Goal: Task Accomplishment & Management: Complete application form

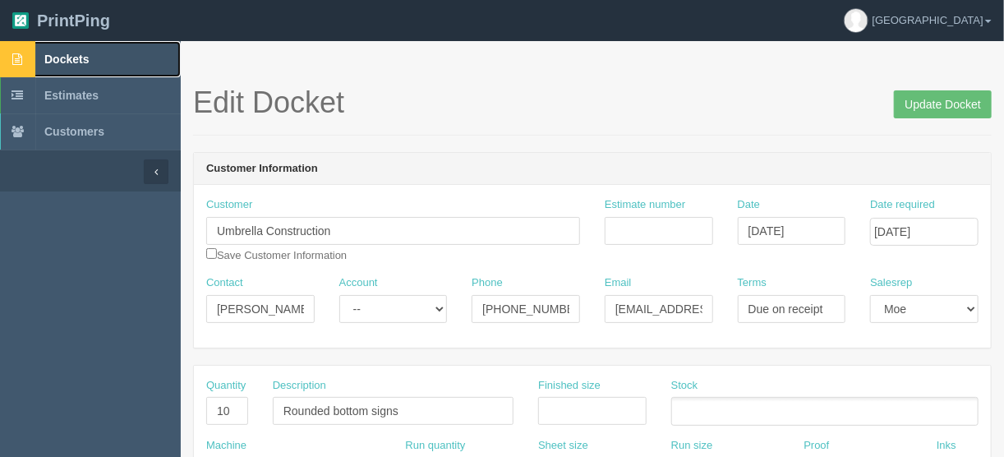
click at [74, 53] on span "Dockets" at bounding box center [66, 59] width 44 height 13
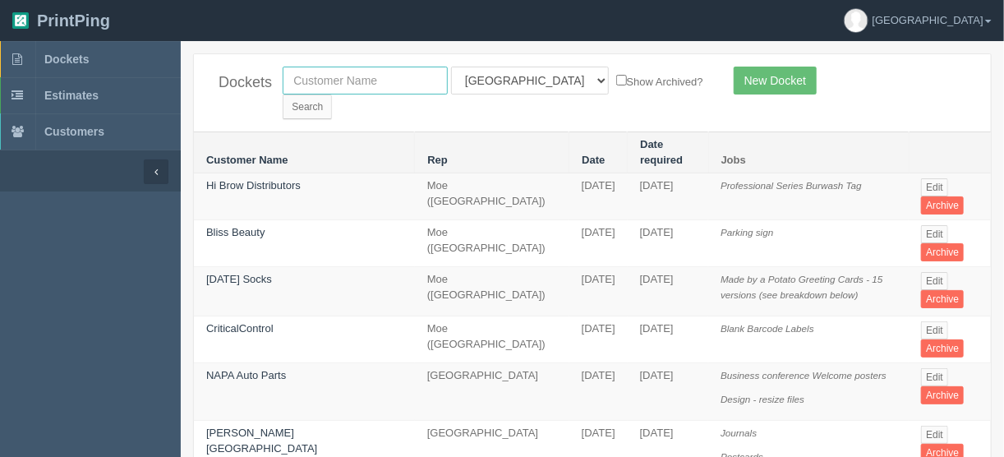
click at [316, 76] on input "text" at bounding box center [365, 81] width 165 height 28
type input "west point"
click at [332, 94] on input "Search" at bounding box center [307, 106] width 49 height 25
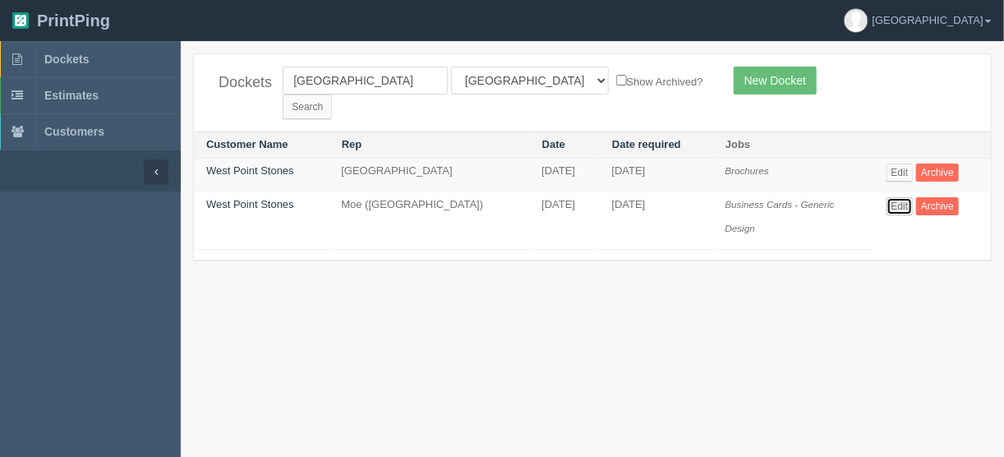
click at [900, 197] on link "Edit" at bounding box center [900, 206] width 27 height 18
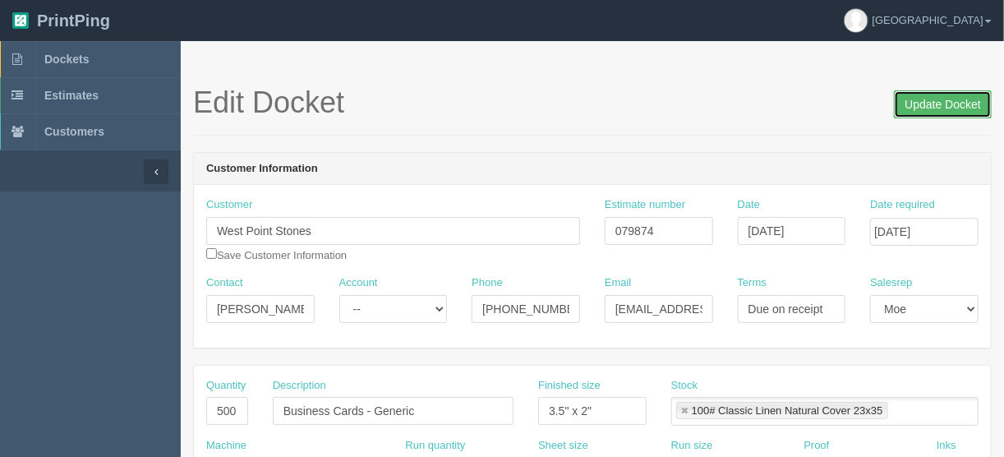
click at [936, 102] on input "Update Docket" at bounding box center [943, 104] width 98 height 28
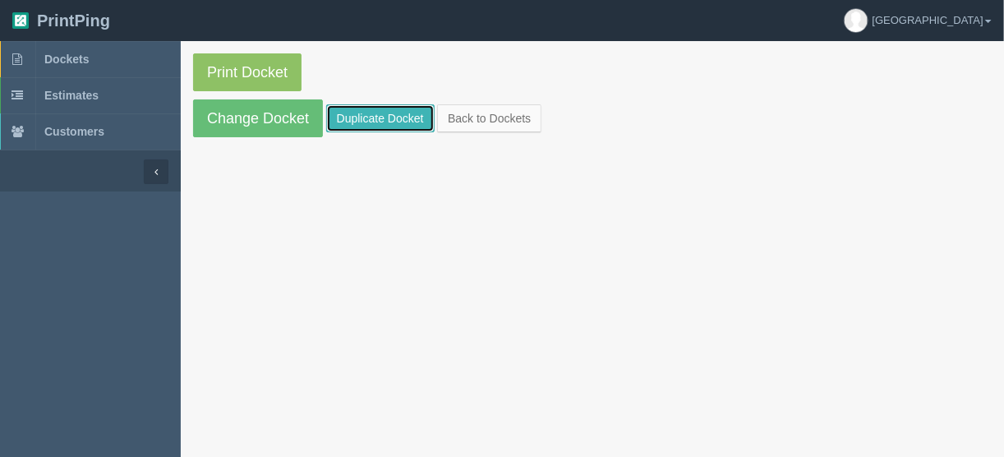
click at [391, 112] on link "Duplicate Docket" at bounding box center [380, 118] width 108 height 28
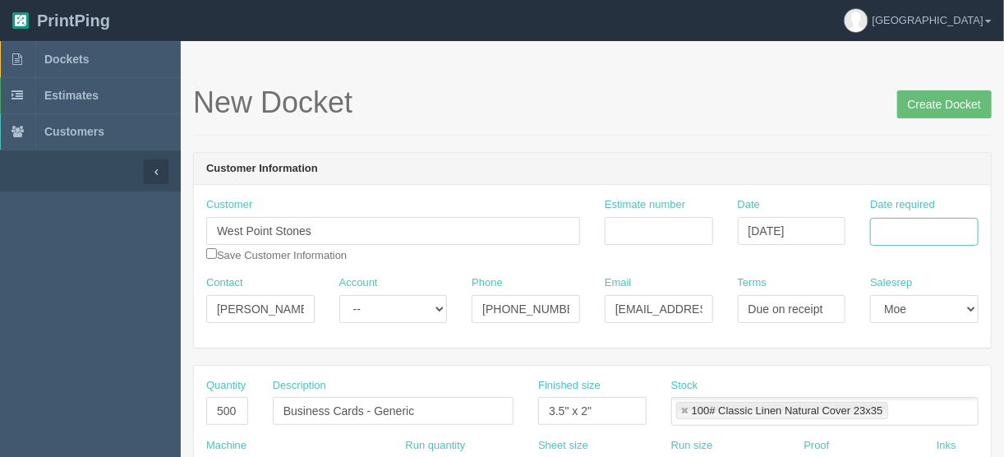
click at [887, 230] on input "Date required" at bounding box center [924, 232] width 108 height 28
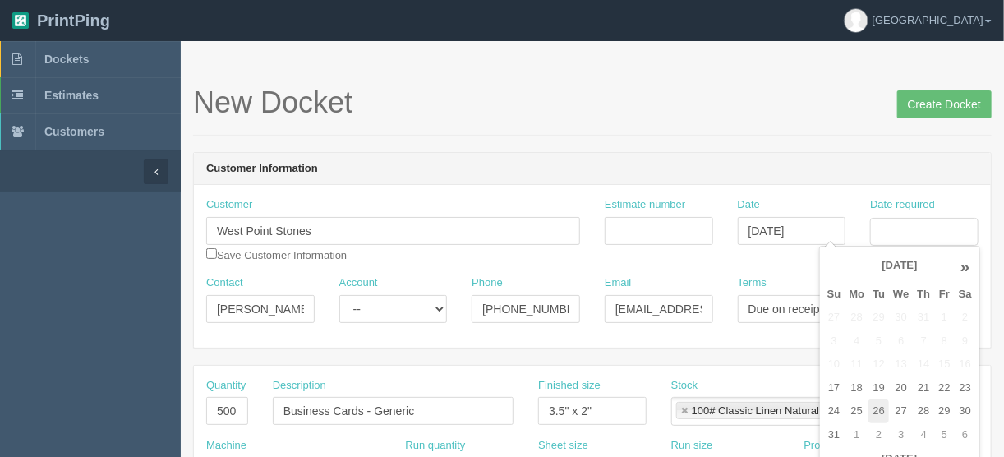
click at [884, 408] on td "26" at bounding box center [878, 411] width 21 height 24
type input "August 26, 2025"
click at [615, 228] on input "Estimate number" at bounding box center [659, 231] width 108 height 28
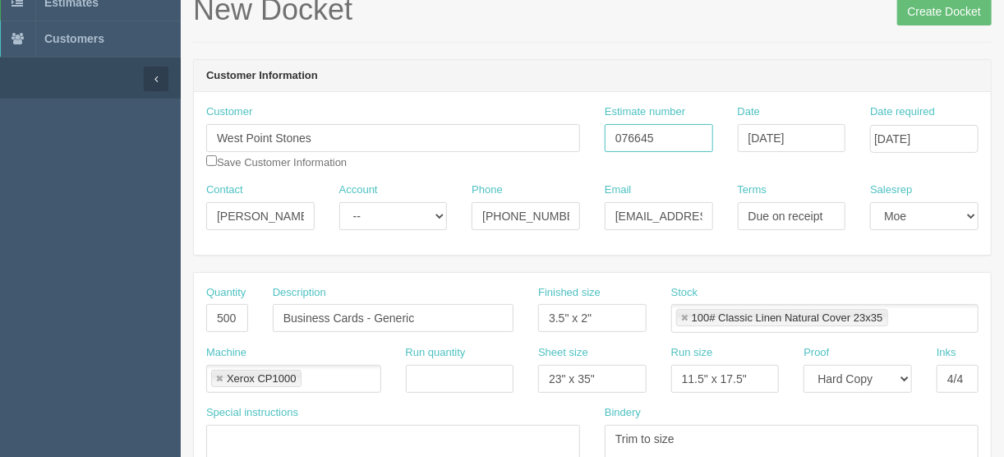
scroll to position [197, 0]
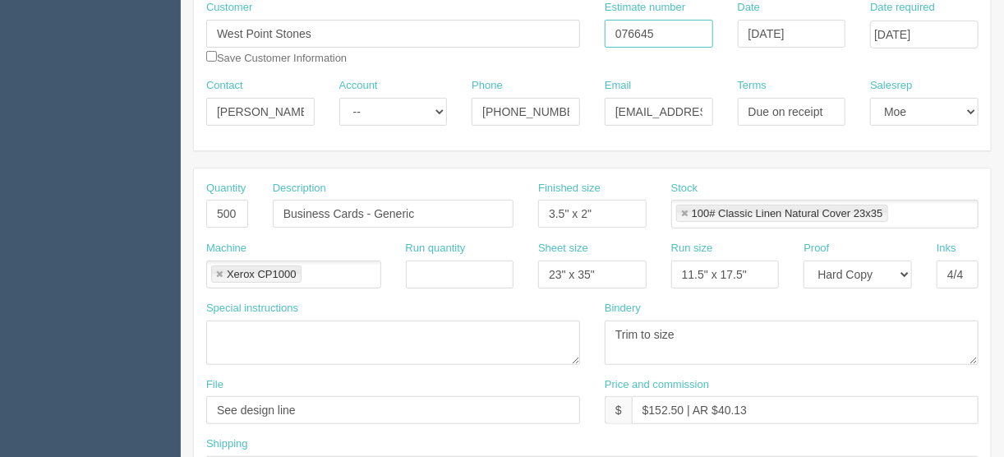
type input "076645"
click at [683, 405] on input "$152.50 | AR $40.13" at bounding box center [805, 410] width 347 height 28
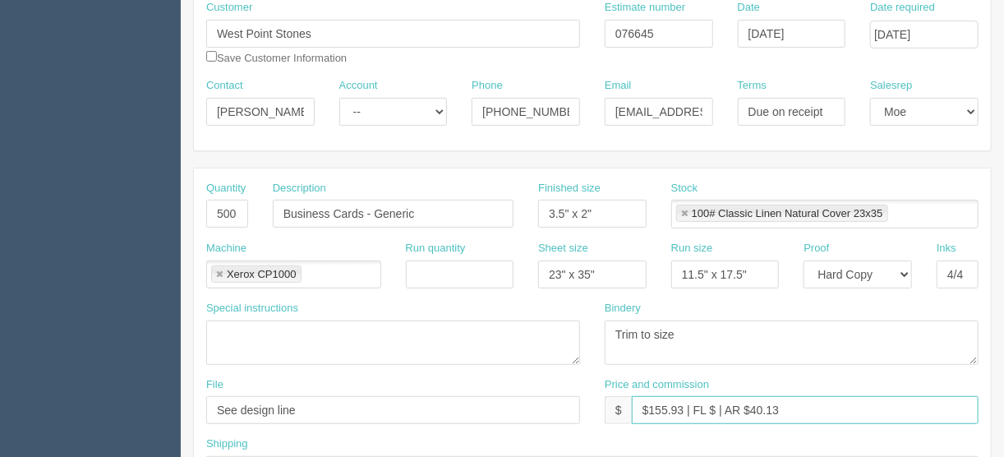
type input "$155.93 | FL $ | AR $40.13"
click at [423, 207] on input "Business Cards - Generic" at bounding box center [393, 214] width 241 height 28
drag, startPoint x: 223, startPoint y: 208, endPoint x: 166, endPoint y: 196, distance: 57.8
click at [213, 205] on input "500" at bounding box center [227, 214] width 42 height 28
type input "200"
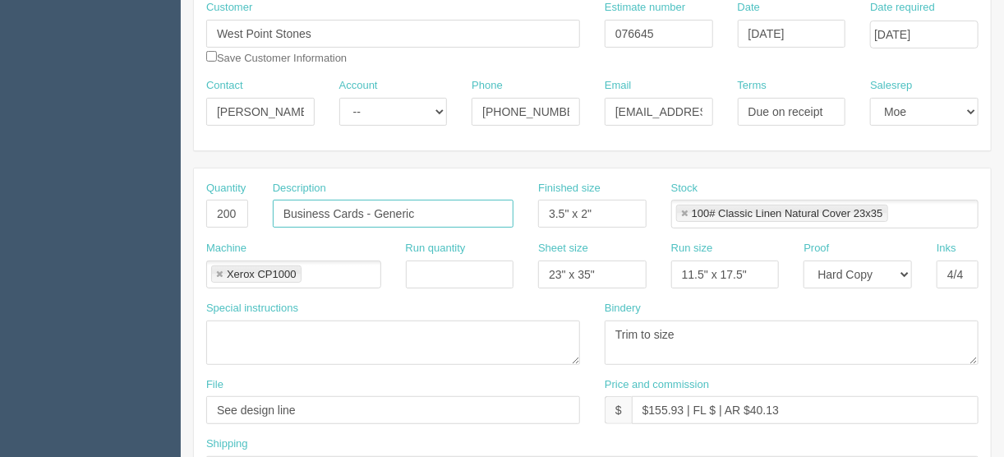
drag, startPoint x: 419, startPoint y: 205, endPoint x: 372, endPoint y: 208, distance: 46.9
click at [372, 208] on input "Business Cards - Generic" at bounding box center [393, 214] width 241 height 28
type input "Business Cards - 2 names x 100 each"
click at [241, 334] on textarea at bounding box center [393, 342] width 374 height 44
type textarea "Dillan Mariana"
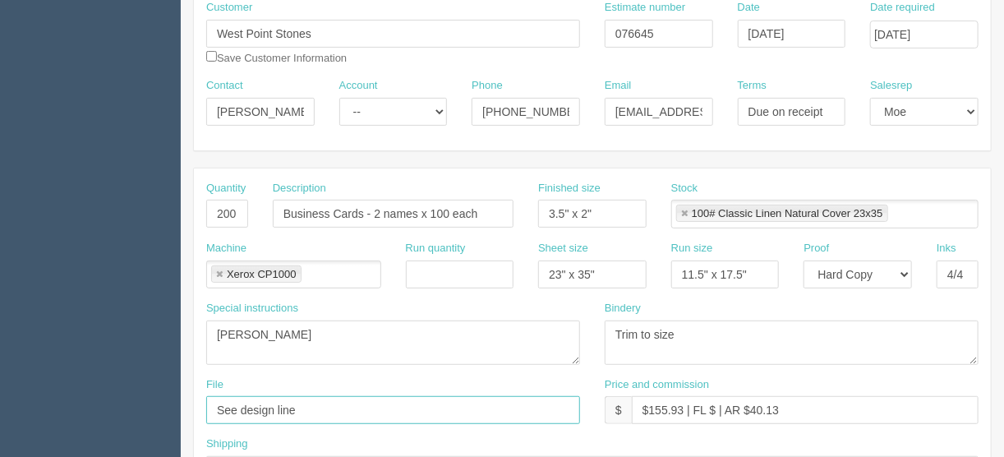
drag, startPoint x: 325, startPoint y: 413, endPoint x: 46, endPoint y: 412, distance: 279.3
type input "files@allrush.ca"
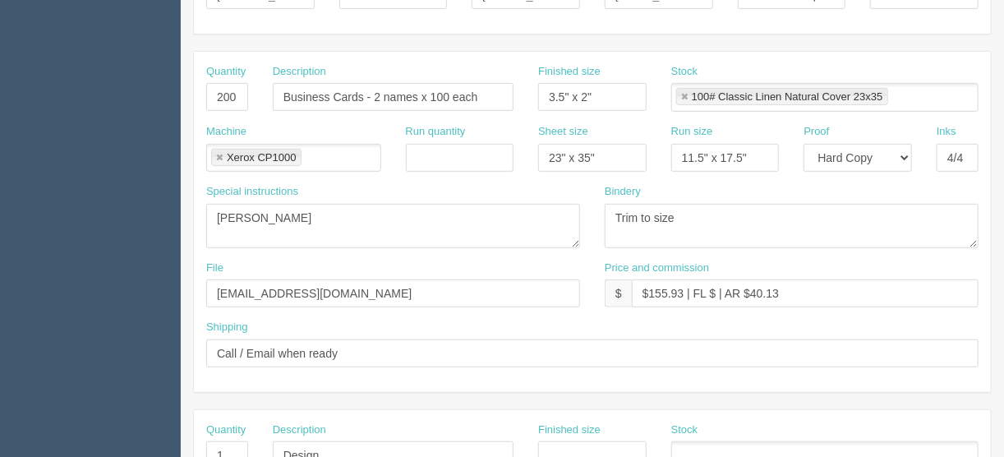
scroll to position [329, 0]
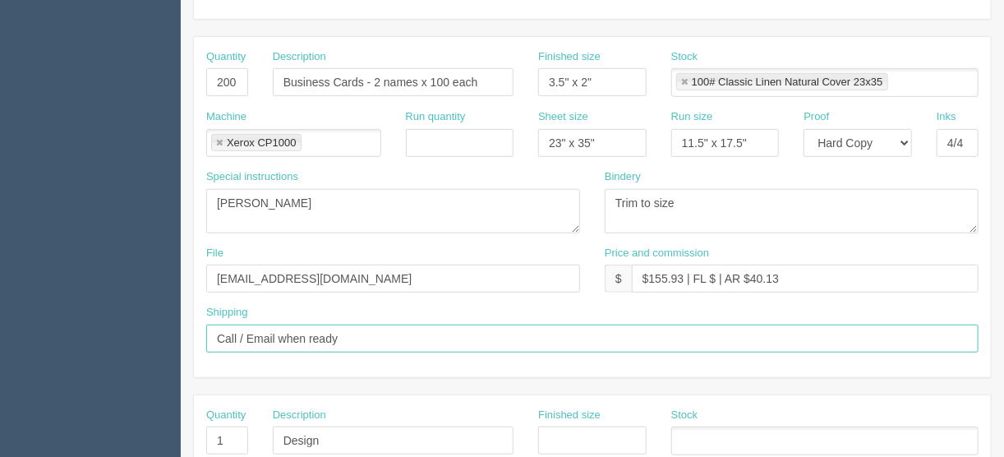
drag, startPoint x: 362, startPoint y: 339, endPoint x: 354, endPoint y: 335, distance: 8.5
click at [354, 335] on input "Call / Email when ready" at bounding box center [592, 339] width 772 height 28
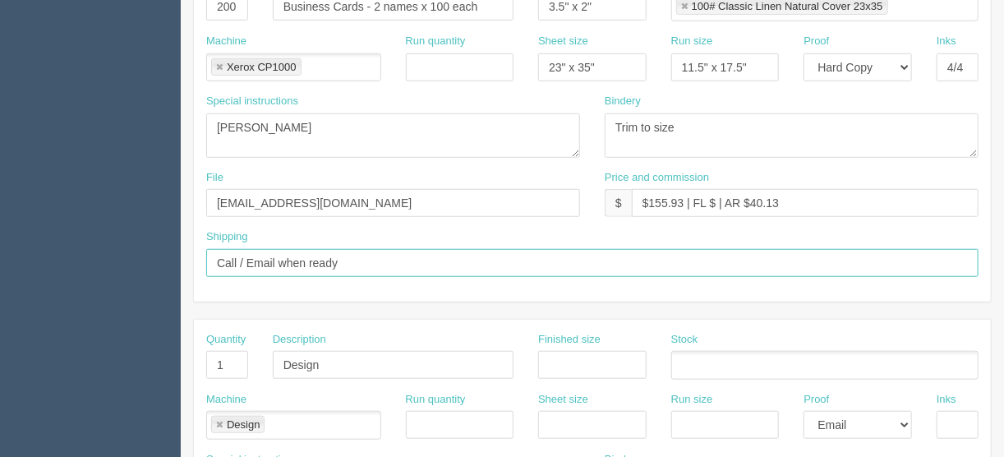
scroll to position [460, 0]
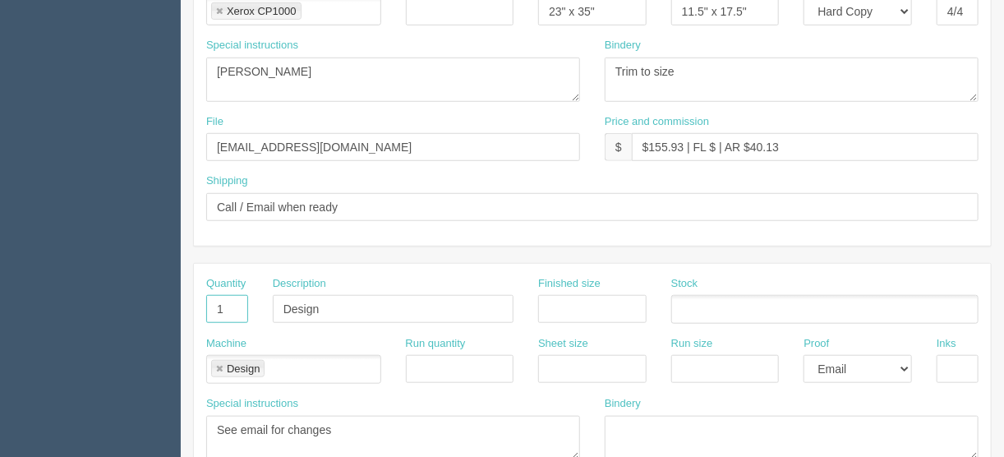
drag, startPoint x: 229, startPoint y: 299, endPoint x: 190, endPoint y: 306, distance: 40.0
click at [190, 306] on section "New Docket Create Docket Customer Information Customer West Point Stones Save C…" at bounding box center [592, 306] width 823 height 1451
drag, startPoint x: 353, startPoint y: 292, endPoint x: 254, endPoint y: 297, distance: 99.5
click at [254, 297] on div "Quantity Description Design Finished size Stock" at bounding box center [592, 306] width 797 height 60
click at [219, 364] on link at bounding box center [219, 369] width 10 height 11
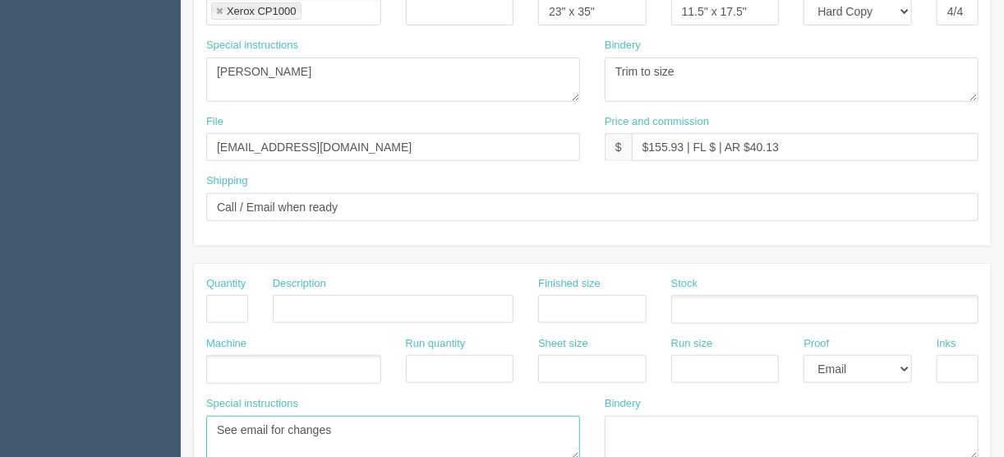
drag, startPoint x: 338, startPoint y: 426, endPoint x: 388, endPoint y: 414, distance: 51.6
click at [134, 417] on section "Dockets Estimates Customers" at bounding box center [502, 306] width 1004 height 1451
click at [903, 366] on select "-- Email Hard Copy" at bounding box center [858, 369] width 108 height 28
select select
click at [804, 355] on select "-- Email Hard Copy" at bounding box center [858, 369] width 108 height 28
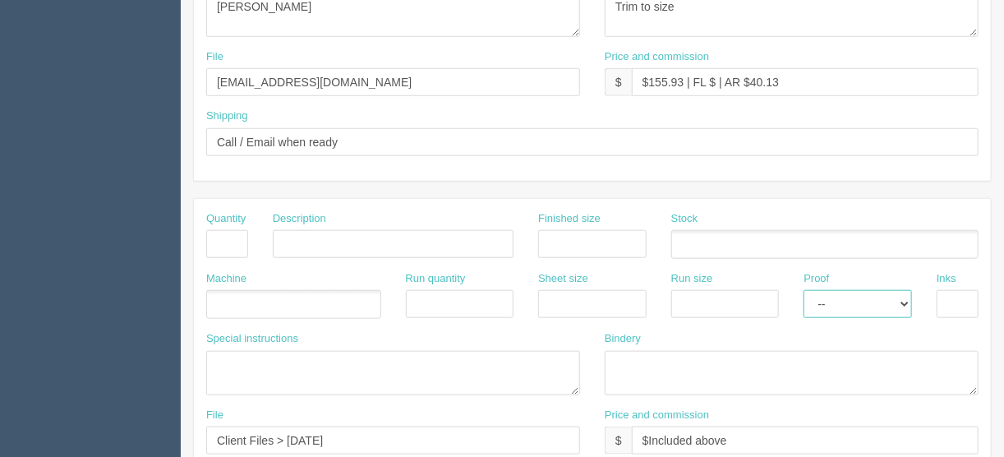
scroll to position [657, 0]
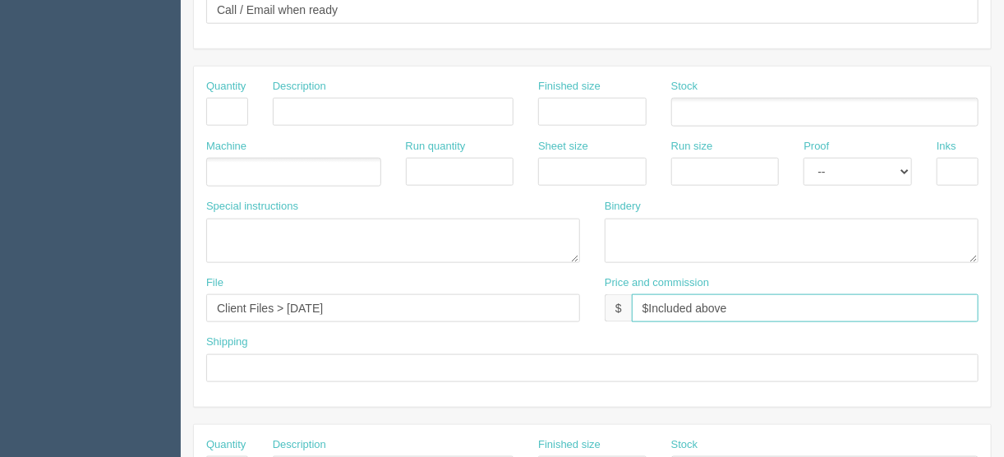
drag, startPoint x: 789, startPoint y: 308, endPoint x: 552, endPoint y: 306, distance: 236.6
click at [572, 307] on div "File Client Files > May 2022 Price and commission $ $Included above" at bounding box center [592, 305] width 797 height 60
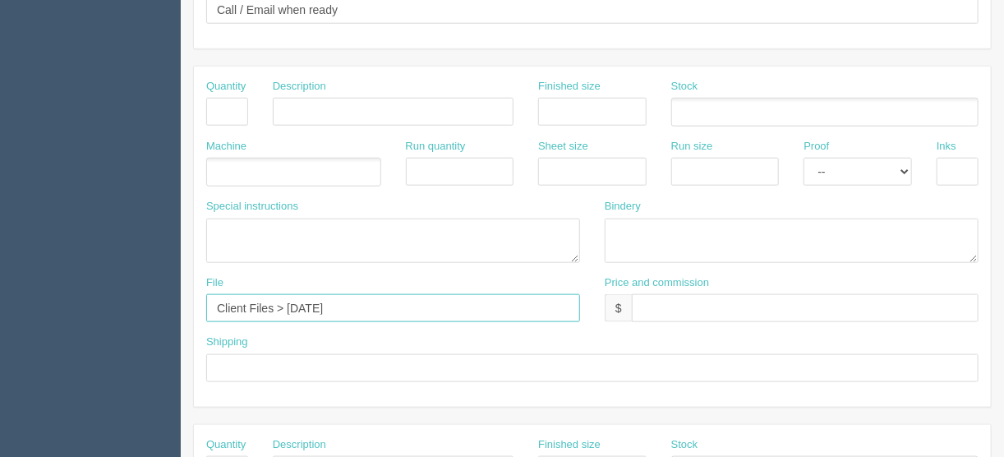
drag, startPoint x: 350, startPoint y: 306, endPoint x: 156, endPoint y: 297, distance: 194.1
click at [156, 297] on section "Dockets Estimates Customers" at bounding box center [502, 109] width 1004 height 1451
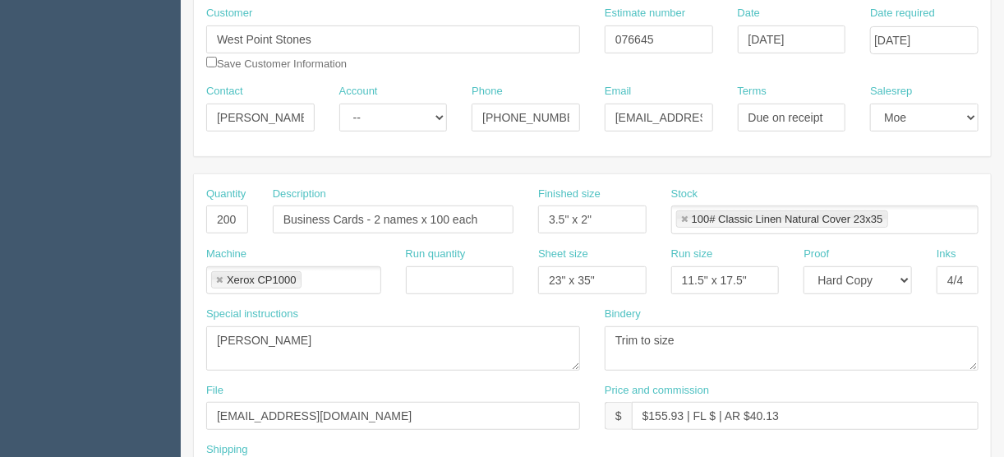
scroll to position [172, 0]
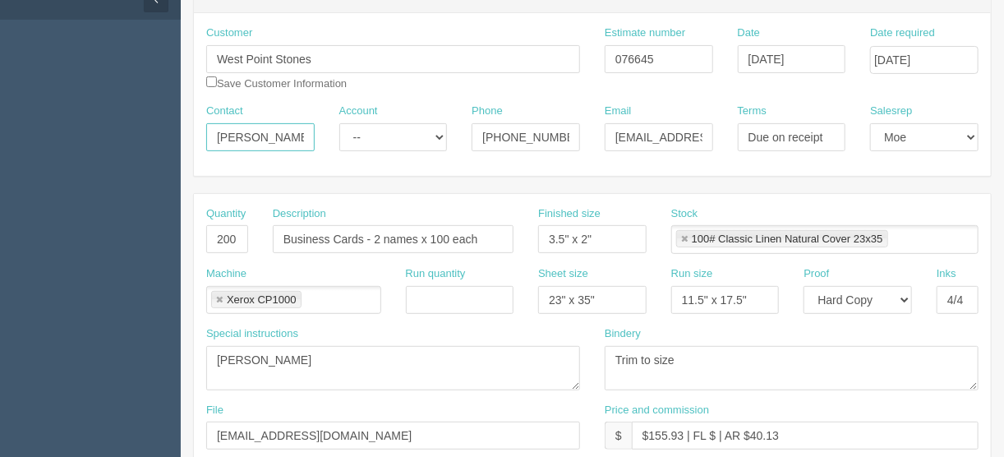
drag, startPoint x: 269, startPoint y: 141, endPoint x: 137, endPoint y: 124, distance: 132.6
paste input "Maria Marcan"
type input "Maria Marcano"
drag, startPoint x: 557, startPoint y: 134, endPoint x: 426, endPoint y: 140, distance: 130.8
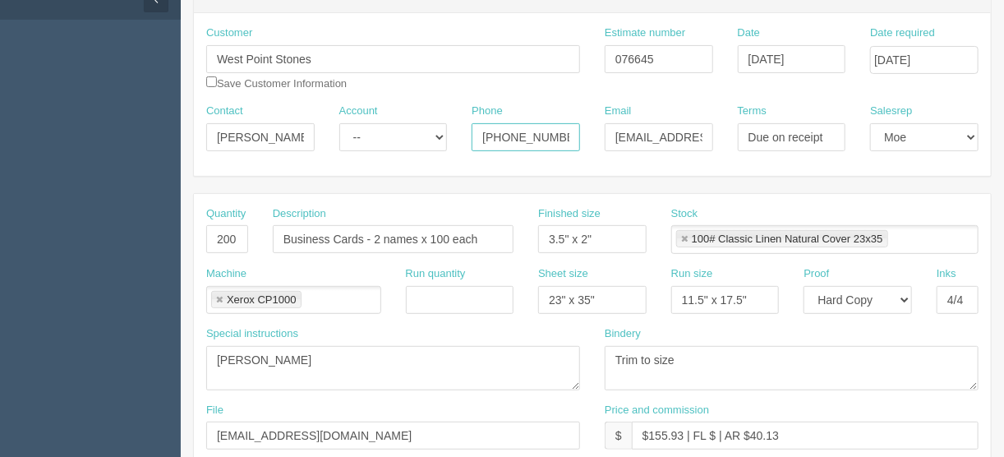
click at [426, 140] on div "Contact Maria Marcano Account -- Existing Client Allrush Client Rep Client Phon…" at bounding box center [592, 134] width 797 height 60
paste input "(403)"
type input "(403) 264-4211"
drag, startPoint x: 614, startPoint y: 139, endPoint x: 737, endPoint y: 131, distance: 123.5
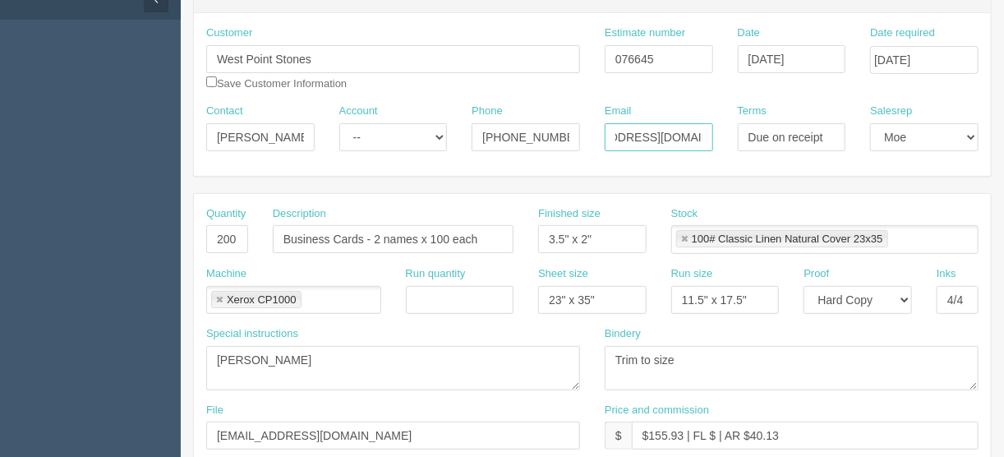
click at [737, 131] on div "Contact Maria Marcano Account -- Existing Client Allrush Client Rep Client Phon…" at bounding box center [592, 134] width 797 height 60
paste input "Accounting West Point Stones <accounting@westpointstones.com>"
type input "accounting@westpointstones.com"
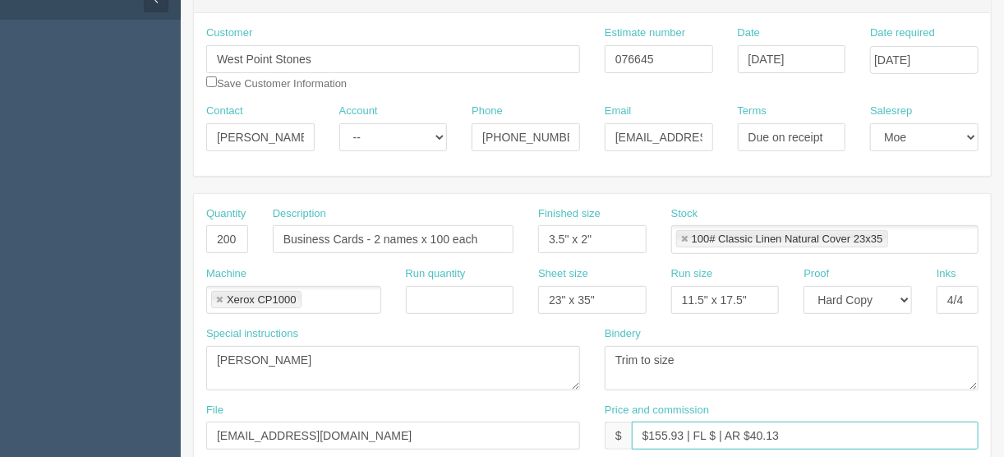
click at [714, 431] on input "$155.93 | FL $ | AR $40.13" at bounding box center [805, 435] width 347 height 28
drag, startPoint x: 808, startPoint y: 434, endPoint x: 771, endPoint y: 428, distance: 38.2
click at [771, 428] on input "$155.93 | FL $7.80 | AR $40.13" at bounding box center [805, 435] width 347 height 28
type input "$155.93 | FL $7.80 | AR $80.33"
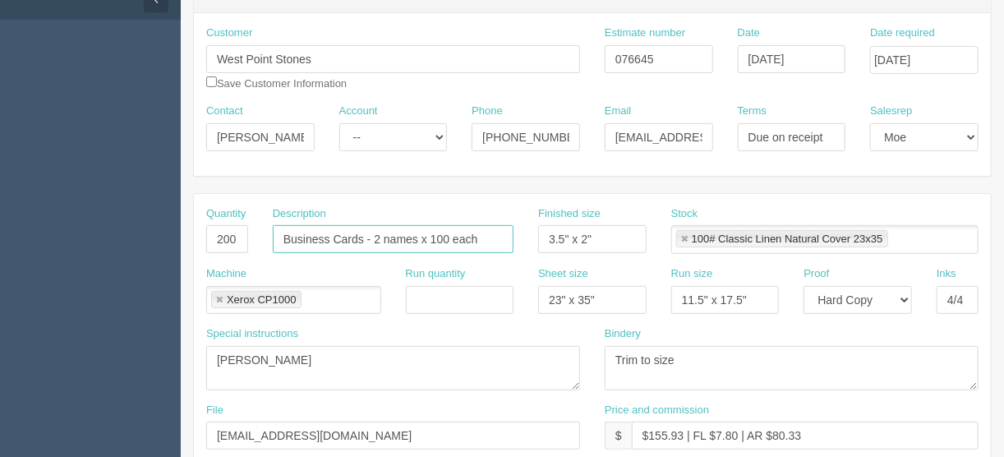
click at [337, 233] on input "Business Cards - 2 names x 100 each" at bounding box center [393, 239] width 241 height 28
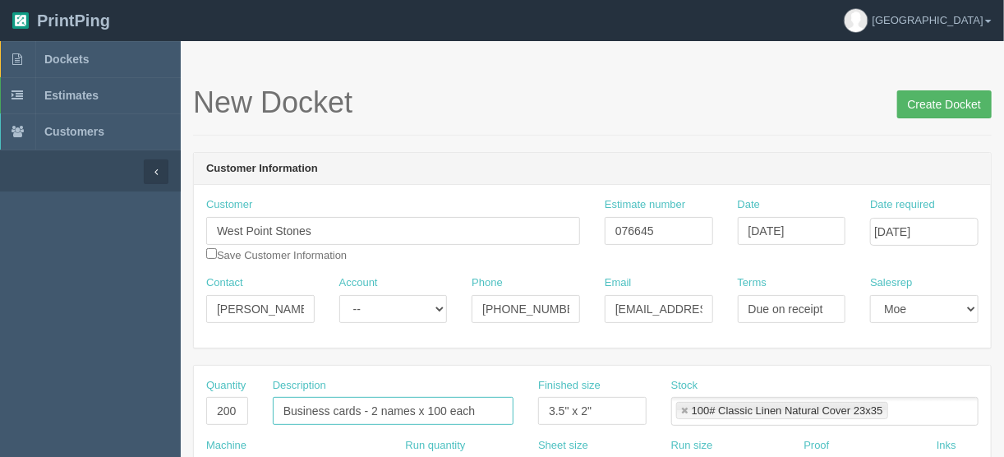
type input "Business cards - 2 names x 100 each"
click at [935, 97] on input "Create Docket" at bounding box center [944, 104] width 94 height 28
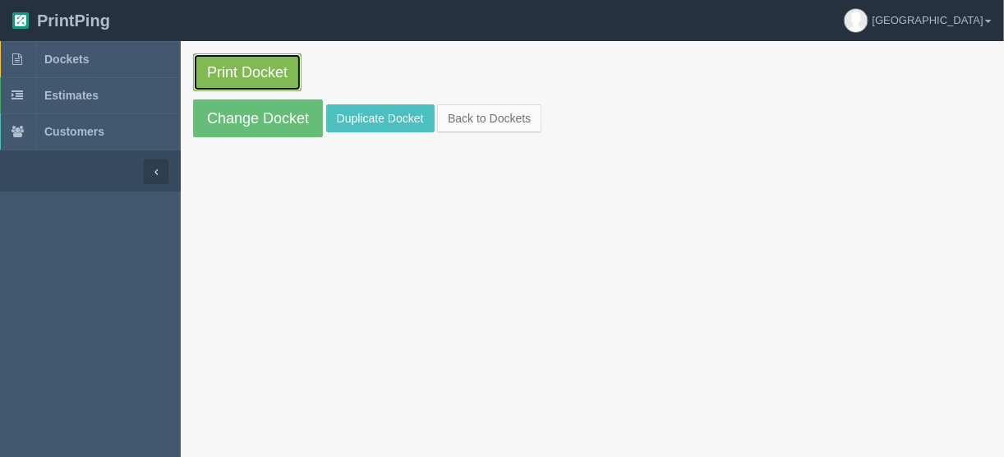
click at [247, 74] on link "Print Docket" at bounding box center [247, 72] width 108 height 38
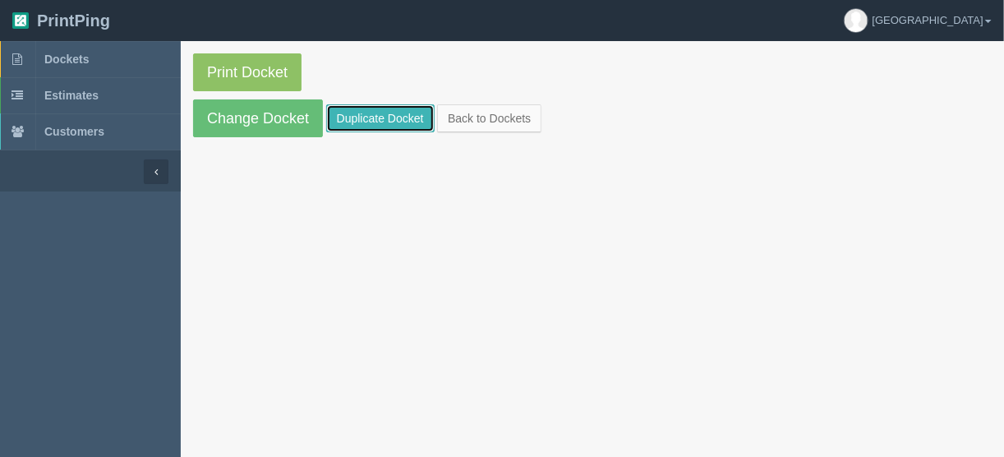
click at [375, 119] on link "Duplicate Docket" at bounding box center [380, 118] width 108 height 28
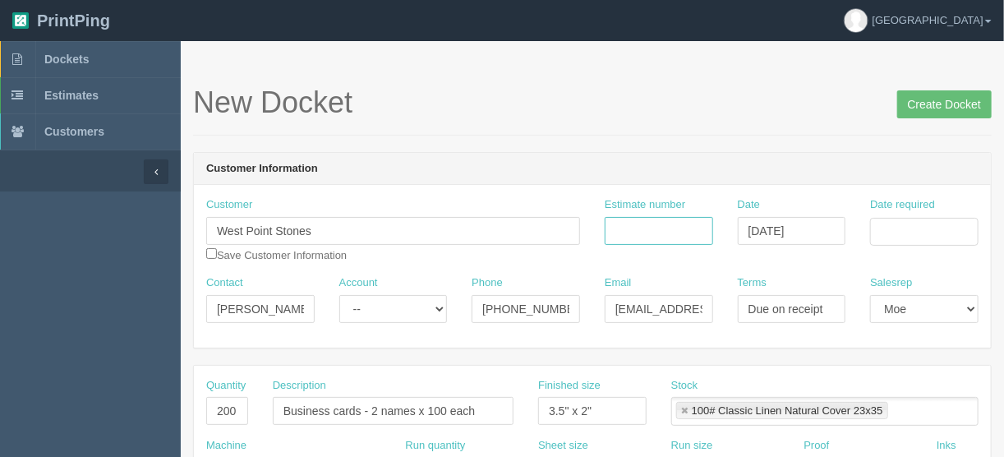
click at [675, 230] on input "Estimate number" at bounding box center [659, 231] width 108 height 28
drag, startPoint x: 237, startPoint y: 410, endPoint x: 222, endPoint y: 411, distance: 14.8
type input "50"
type input "Presentation folders"
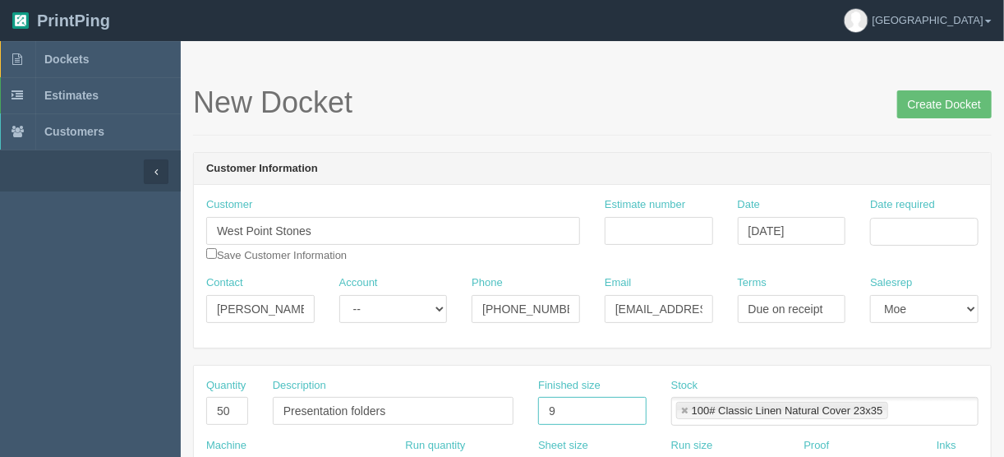
type input "9" x 12""
click at [641, 218] on input "Estimate number" at bounding box center [659, 231] width 108 height 28
type input "092142"
click at [904, 228] on input "Date required" at bounding box center [924, 232] width 108 height 28
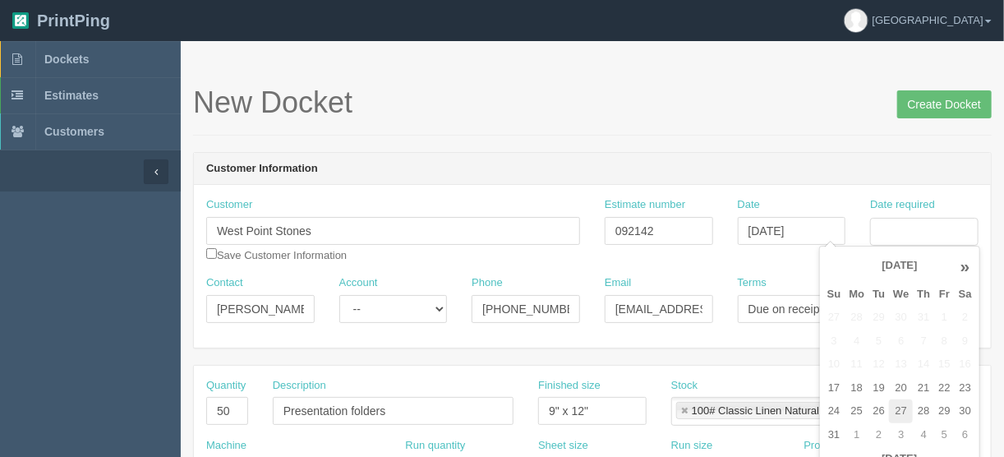
click at [900, 407] on td "27" at bounding box center [901, 411] width 24 height 24
type input "August 27, 2025"
drag, startPoint x: 690, startPoint y: 94, endPoint x: 688, endPoint y: 121, distance: 26.3
click at [689, 94] on h1 "New Docket Create Docket" at bounding box center [592, 102] width 799 height 33
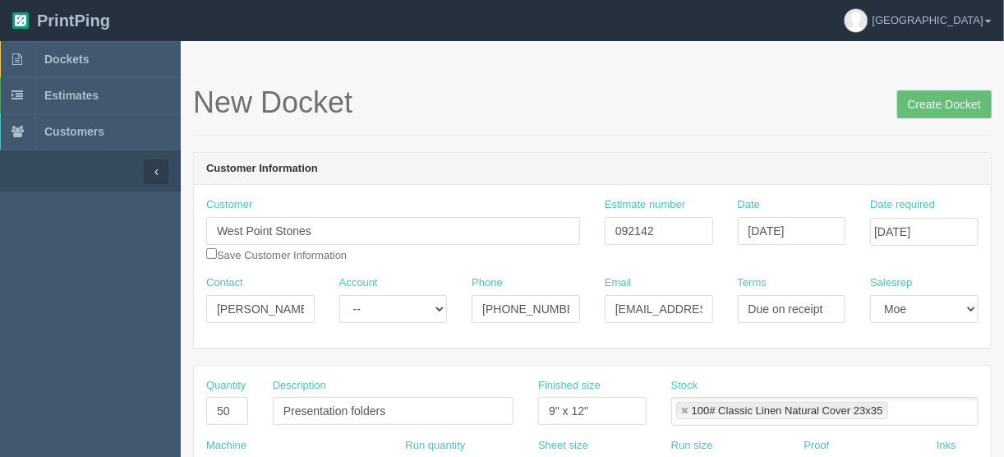
click at [684, 407] on link at bounding box center [684, 411] width 10 height 11
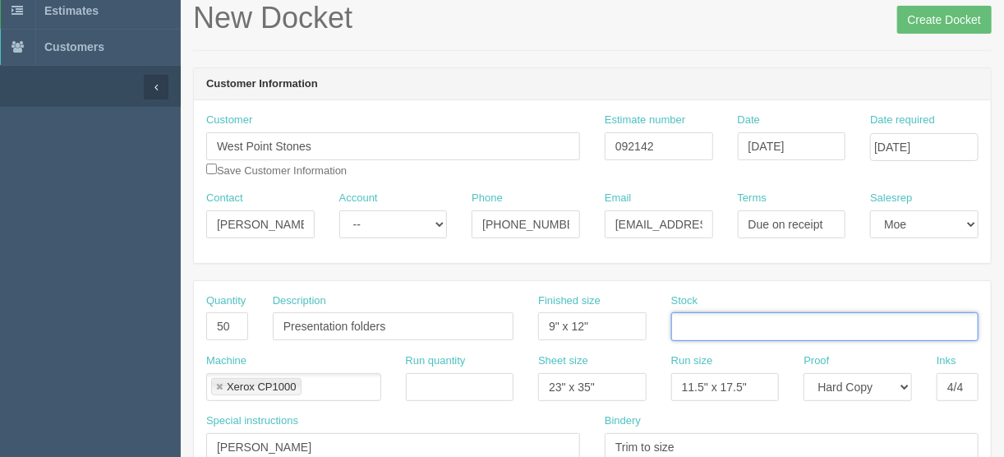
scroll to position [197, 0]
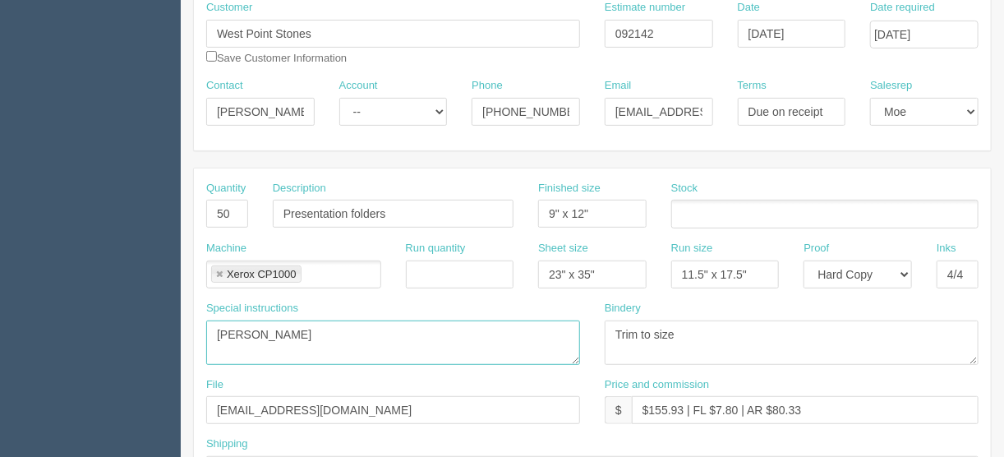
drag, startPoint x: 278, startPoint y: 344, endPoint x: 163, endPoint y: 316, distance: 117.6
click at [682, 325] on textarea "Trim to size" at bounding box center [792, 342] width 374 height 44
type textarea "Trim to size and assemble"
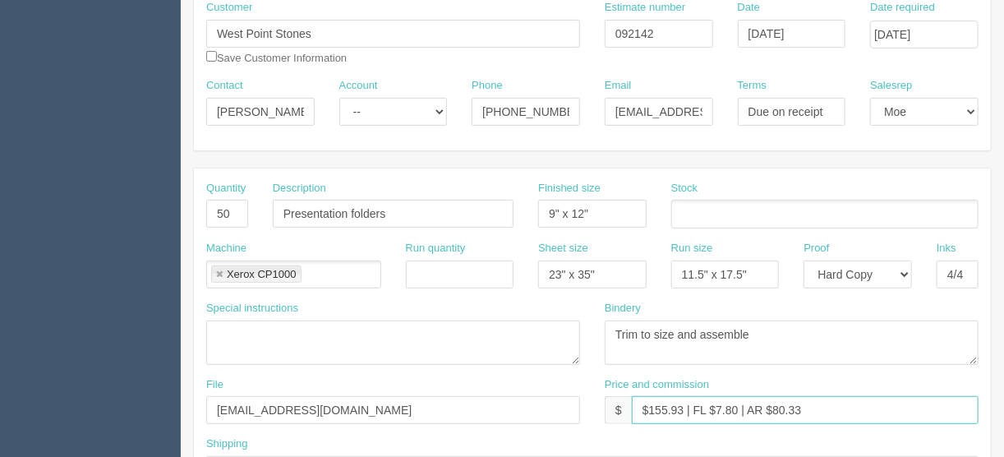
drag, startPoint x: 682, startPoint y: 403, endPoint x: 658, endPoint y: 404, distance: 23.8
click at [648, 404] on input "$155.93 | FL $7.80 | AR $80.33" at bounding box center [805, 410] width 347 height 28
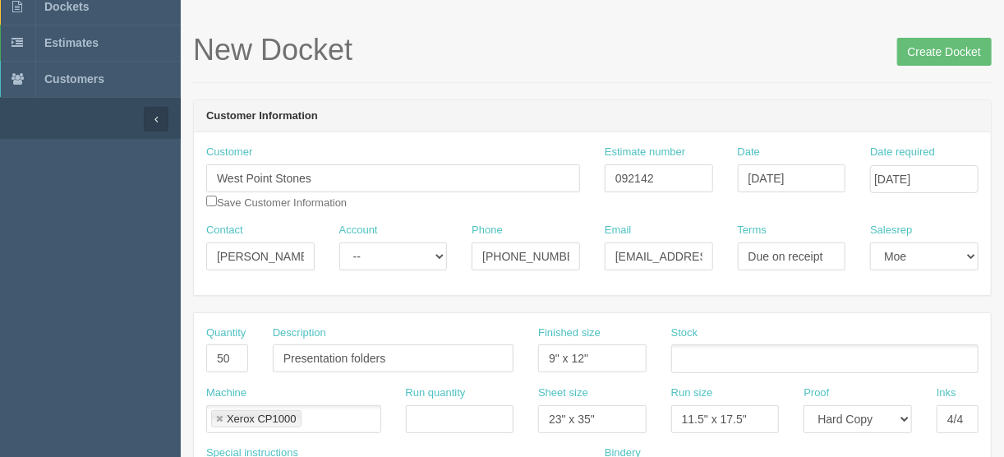
scroll to position [0, 0]
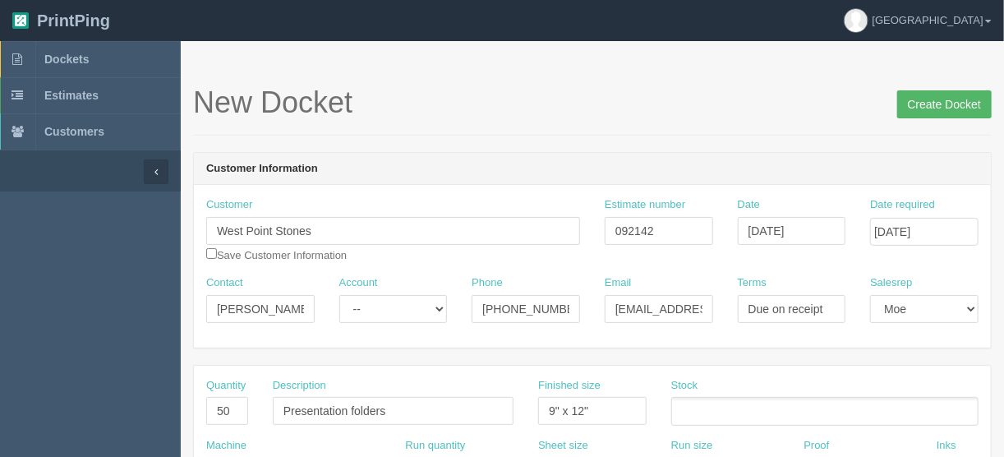
type input "$383.25 | FL $7.80 | AR $80.33"
click at [949, 97] on input "Create Docket" at bounding box center [944, 104] width 94 height 28
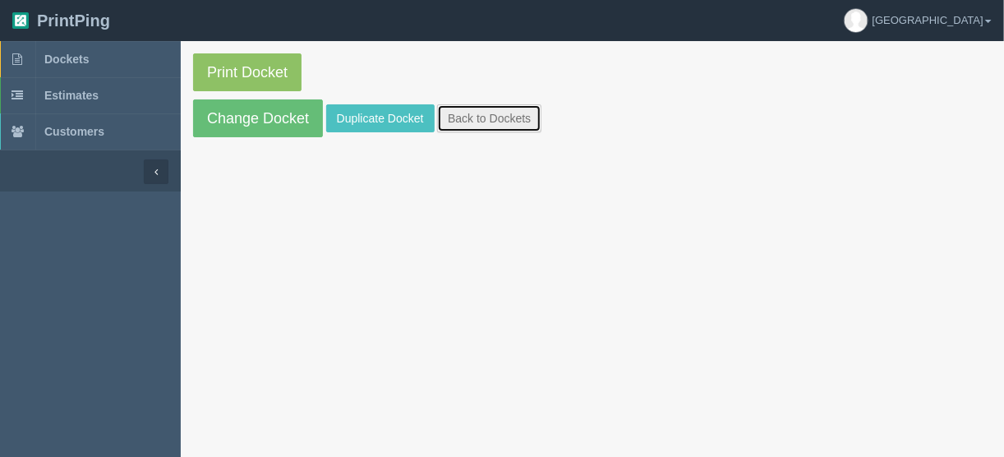
click at [504, 117] on link "Back to Dockets" at bounding box center [489, 118] width 104 height 28
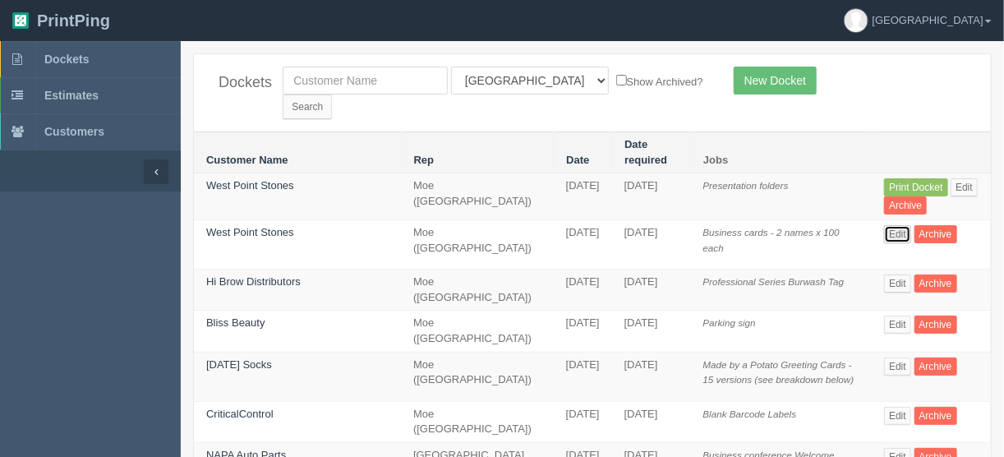
click at [884, 225] on link "Edit" at bounding box center [897, 234] width 27 height 18
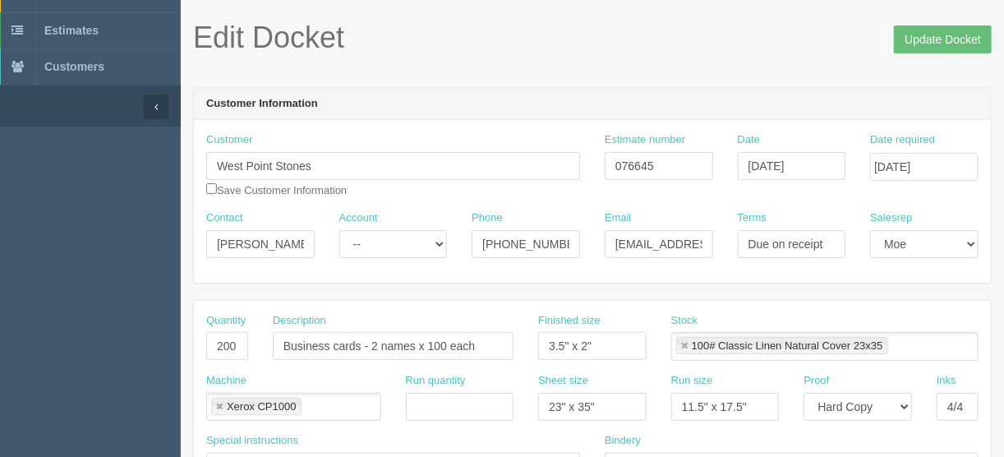
scroll to position [66, 0]
click at [684, 344] on link at bounding box center [684, 345] width 10 height 11
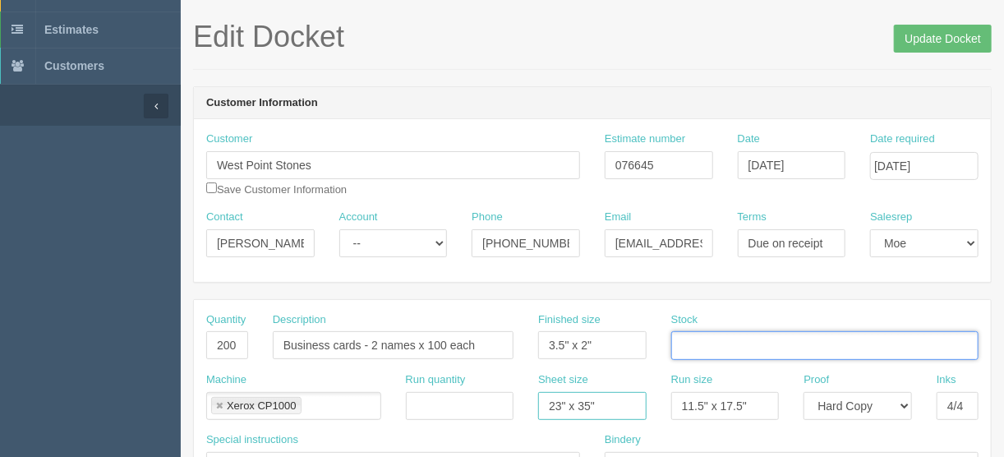
click at [622, 392] on input "23" x 35"" at bounding box center [592, 406] width 108 height 28
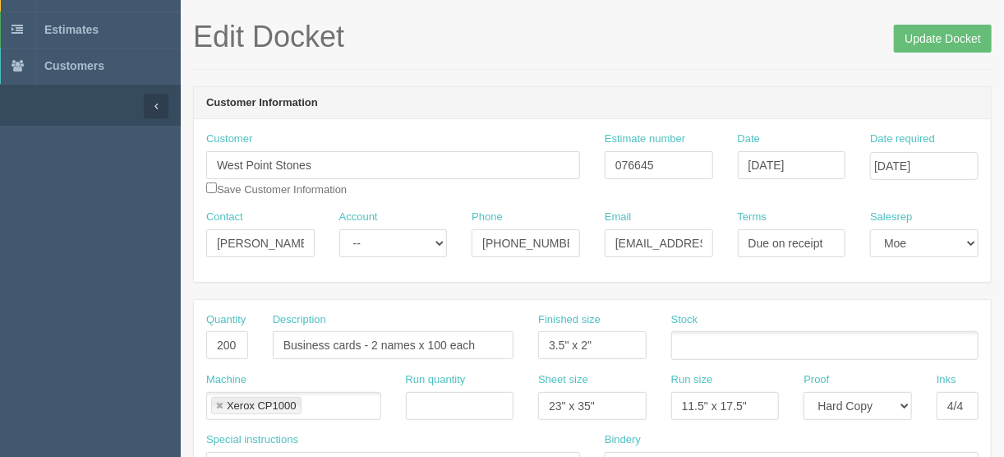
click at [698, 338] on ul at bounding box center [824, 345] width 307 height 29
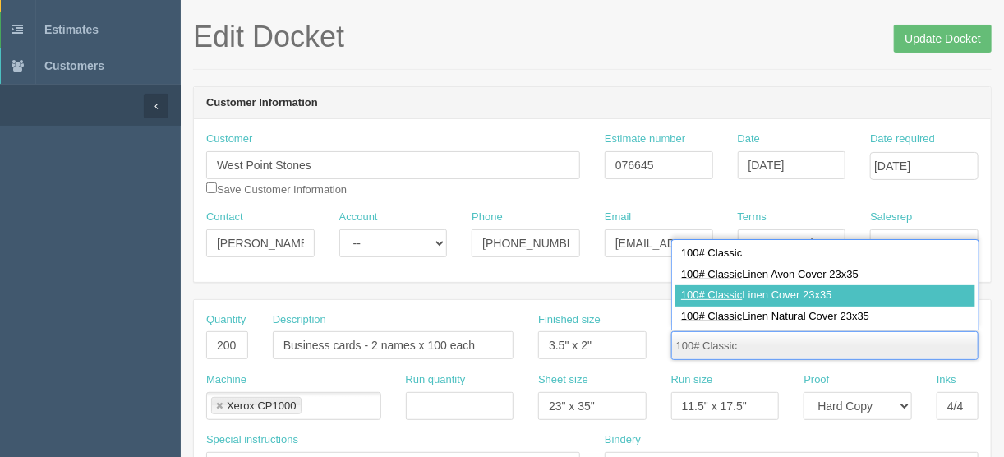
type input "100# Classic"
type input "100# Classic Linen Cover 23x35"
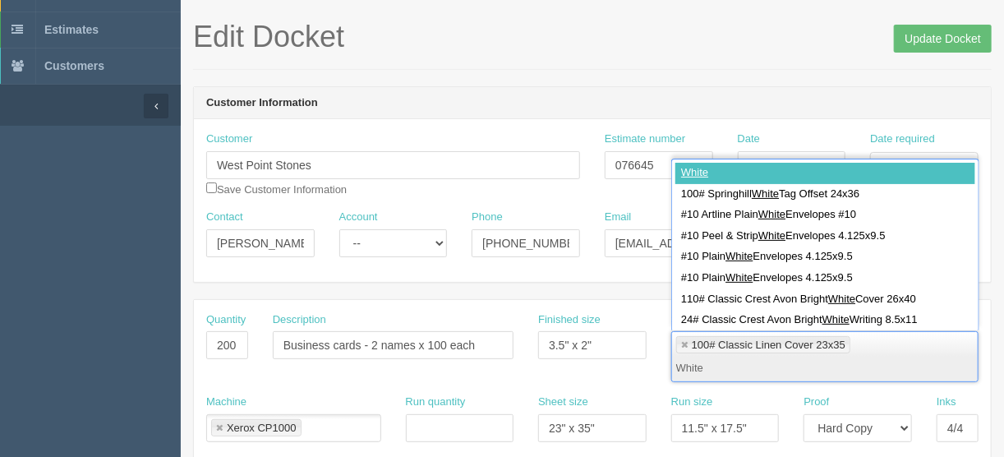
type input "White"
type input "100# Classic Linen Cover 23x35,White"
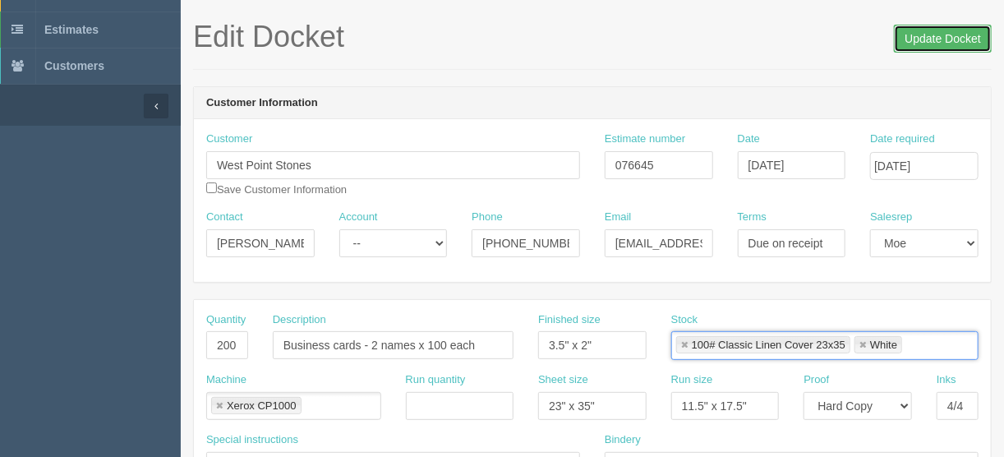
click at [946, 39] on input "Update Docket" at bounding box center [943, 39] width 98 height 28
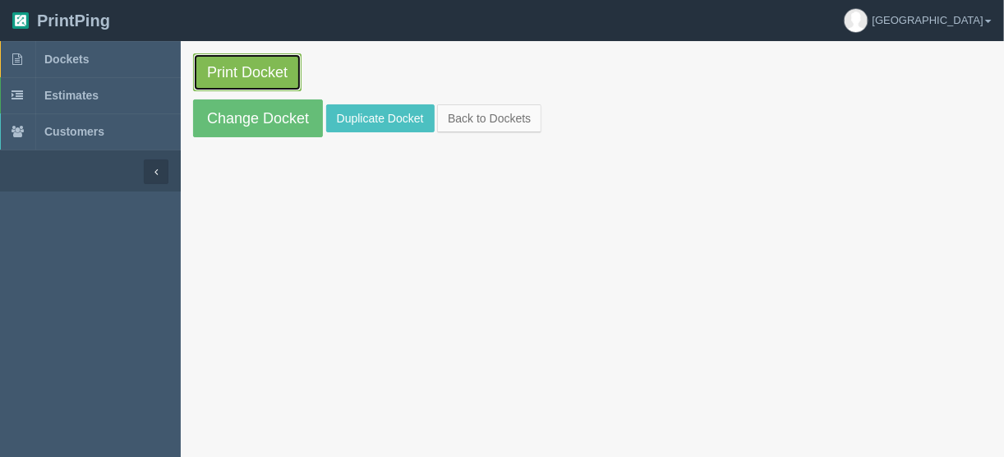
click at [251, 67] on link "Print Docket" at bounding box center [247, 72] width 108 height 38
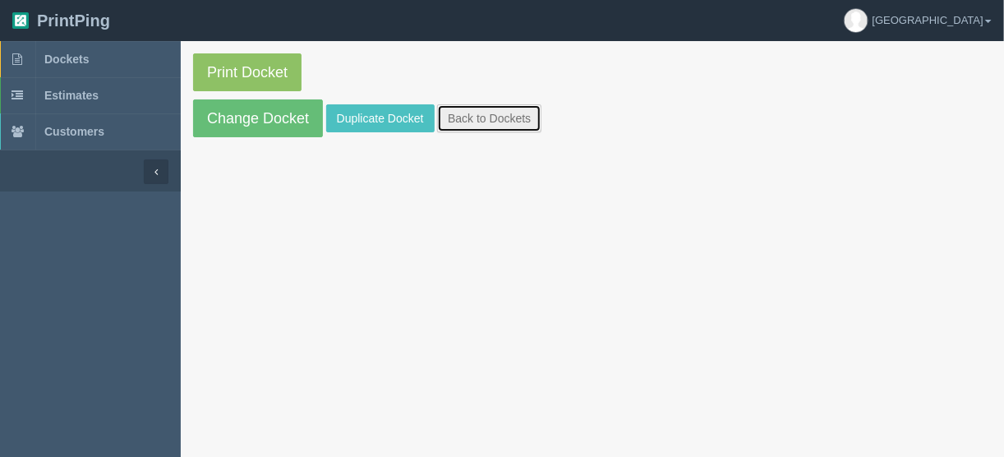
click at [468, 110] on link "Back to Dockets" at bounding box center [489, 118] width 104 height 28
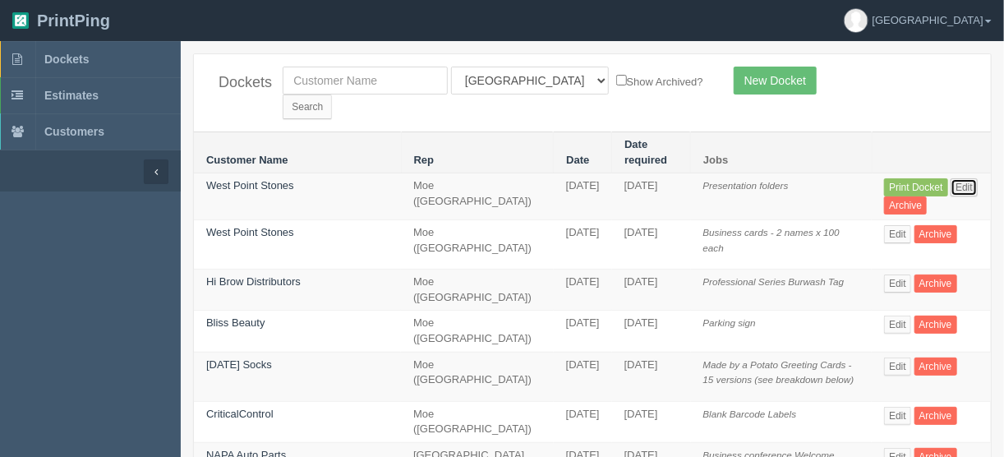
click at [951, 178] on link "Edit" at bounding box center [964, 187] width 27 height 18
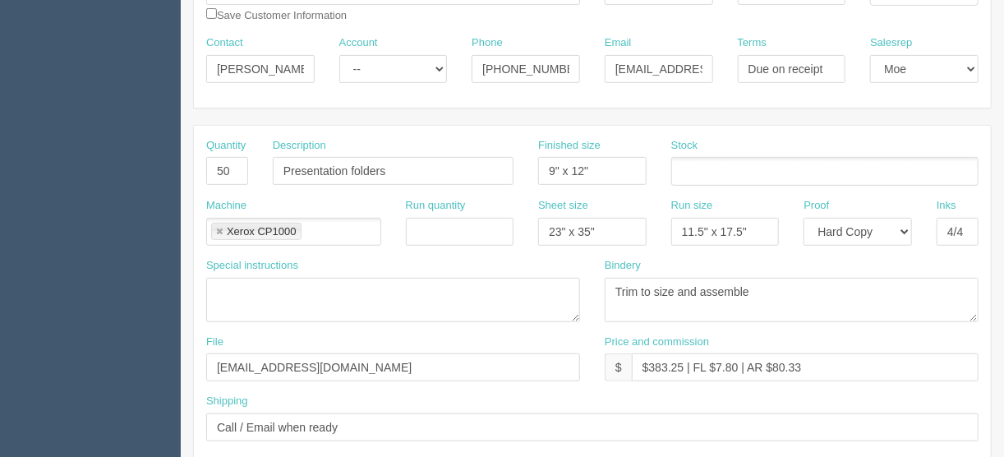
scroll to position [263, 0]
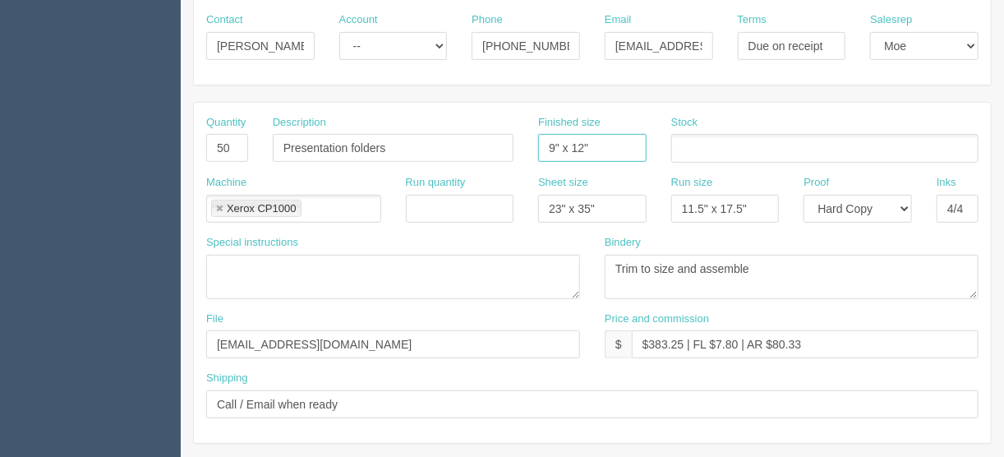
drag, startPoint x: 609, startPoint y: 145, endPoint x: 527, endPoint y: 145, distance: 81.3
click at [528, 145] on div "Finished size 9" x 12"" at bounding box center [592, 145] width 133 height 60
drag, startPoint x: 574, startPoint y: 143, endPoint x: 505, endPoint y: 142, distance: 69.0
click at [513, 144] on div "Quantity 50 Description Presentation folders Finished size 18.12 Stock" at bounding box center [592, 145] width 797 height 60
type input "9" x 12""
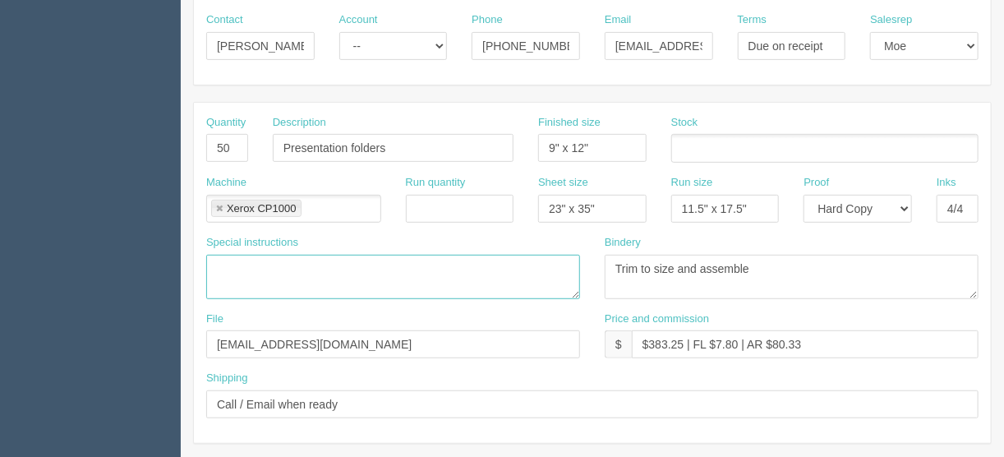
click at [233, 256] on textarea at bounding box center [393, 277] width 374 height 44
type textarea "Folder = 18" x 12 Pockets = 9" x 4.75""
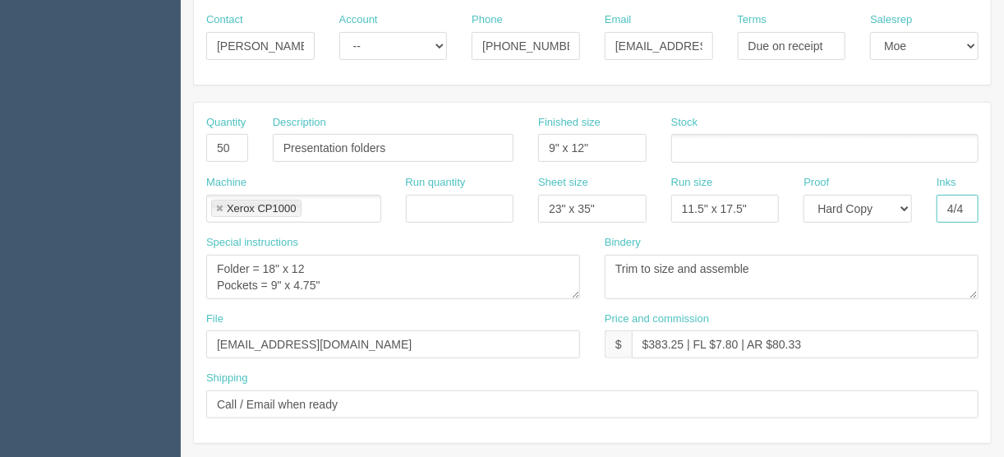
click at [964, 204] on input "4/4" at bounding box center [958, 209] width 42 height 28
type input "4/0"
click at [688, 148] on input "text" at bounding box center [680, 149] width 16 height 24
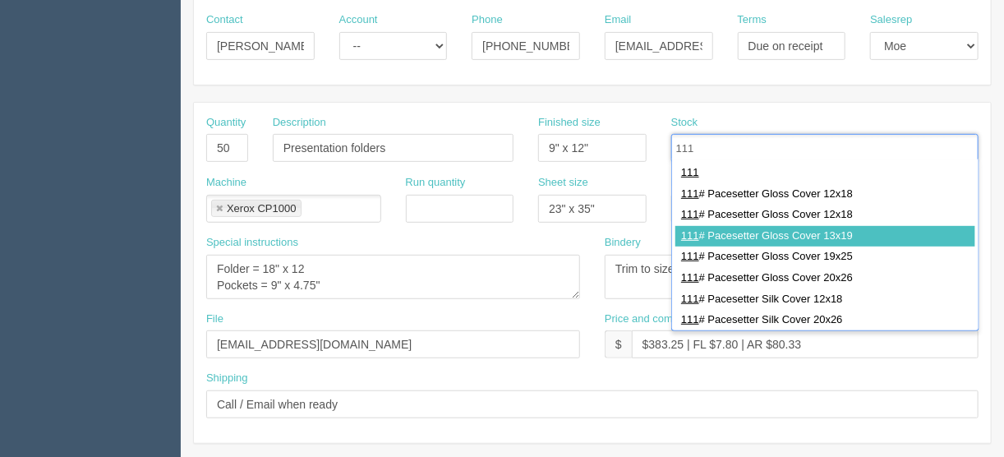
type input "111"
type input "111# Pacesetter Gloss Cover 13x19"
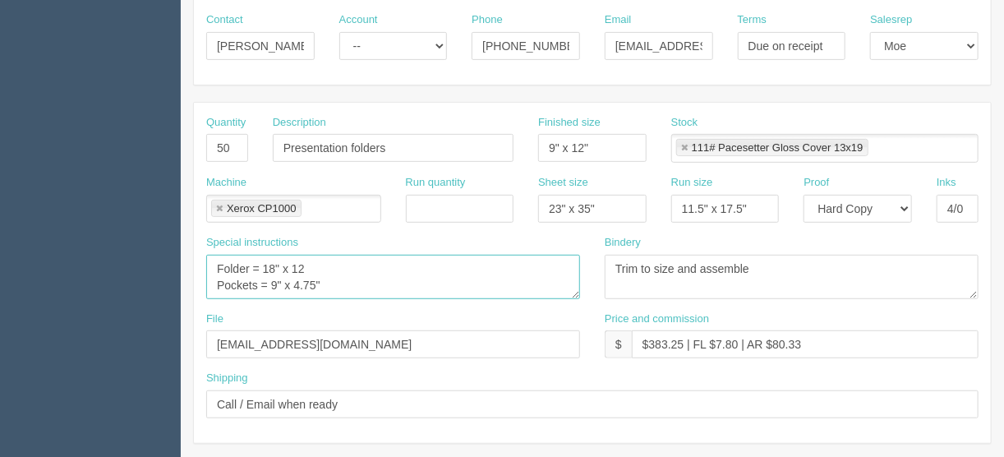
click at [314, 261] on textarea "Folder = 18" x 12 Pockets = 9" x 4.75"" at bounding box center [393, 277] width 374 height 44
drag, startPoint x: 438, startPoint y: 265, endPoint x: 306, endPoint y: 260, distance: 131.5
click at [306, 260] on textarea "Folder = 18" x 12 - Trim to size and die-cut Pockets = 9" x 4.75"" at bounding box center [393, 277] width 374 height 44
click at [342, 283] on textarea "Folder = 18" x 12 - Trim to size and die-cut Pockets = 9" x 4.75"" at bounding box center [393, 277] width 374 height 44
paste textarea "- Trim to size and die-cut"
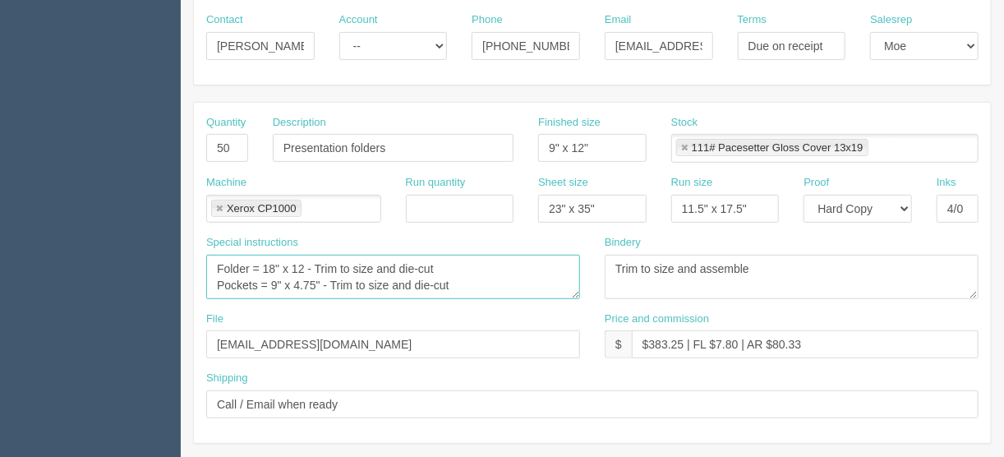
drag, startPoint x: 444, startPoint y: 264, endPoint x: 639, endPoint y: 233, distance: 197.2
click at [401, 262] on textarea "Folder = 18" x 12 - Trim to size and die-cut Pockets = 9" x 4.75" - Trim to siz…" at bounding box center [393, 277] width 374 height 44
type textarea "Folder = 18" x 12 - Trim to size and score Pockets = 9" x 4.75" - Trim to size …"
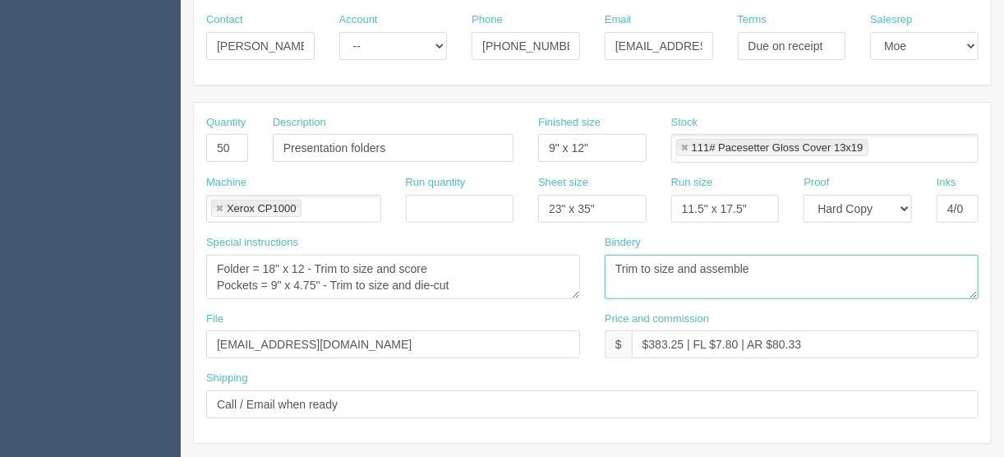
click at [762, 262] on textarea "Trim to size and assemble" at bounding box center [792, 277] width 374 height 44
click at [610, 259] on textarea "Trim to size and assemble" at bounding box center [792, 277] width 374 height 44
type textarea "ARB - Trim to size and assemble - $75.00"
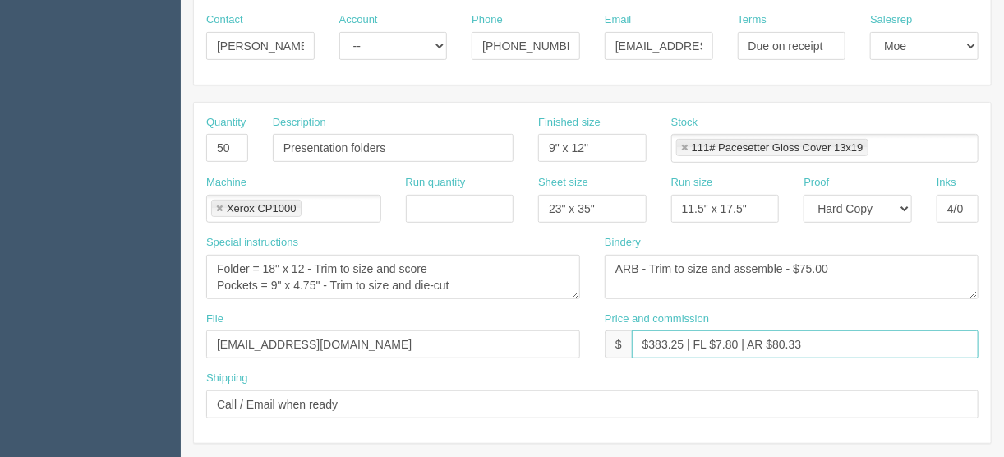
drag, startPoint x: 803, startPoint y: 339, endPoint x: 778, endPoint y: 345, distance: 25.3
click at [778, 345] on input "$383.25 | FL $7.80 | AR $80.33" at bounding box center [805, 344] width 347 height 28
drag, startPoint x: 735, startPoint y: 339, endPoint x: 715, endPoint y: 339, distance: 20.5
click at [715, 339] on input "$383.25 | FL $7.80 | AR $88.44" at bounding box center [805, 344] width 347 height 28
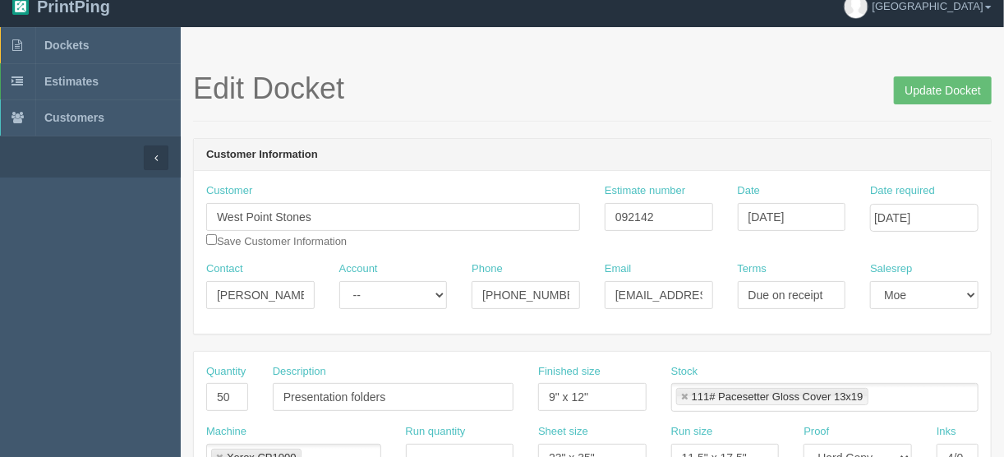
scroll to position [0, 0]
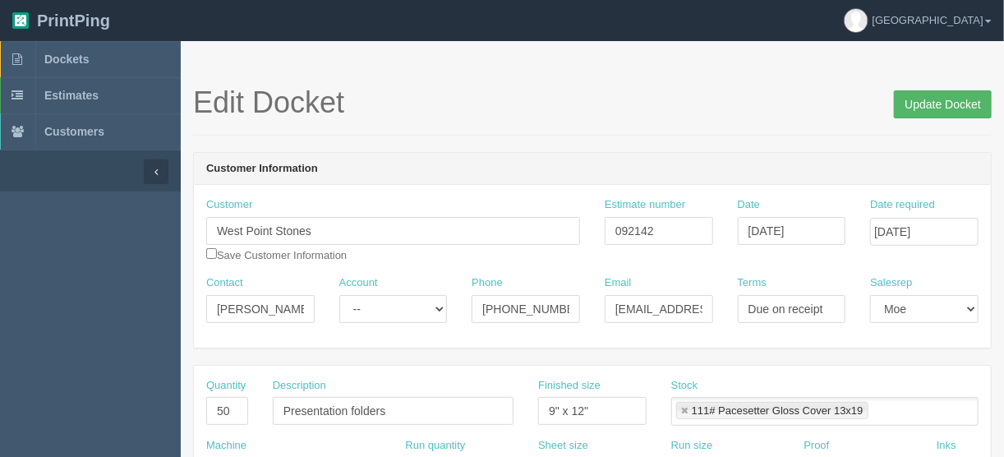
type input "$383.25 | FL $14.04 | AR $88.44"
click at [937, 100] on input "Update Docket" at bounding box center [943, 104] width 98 height 28
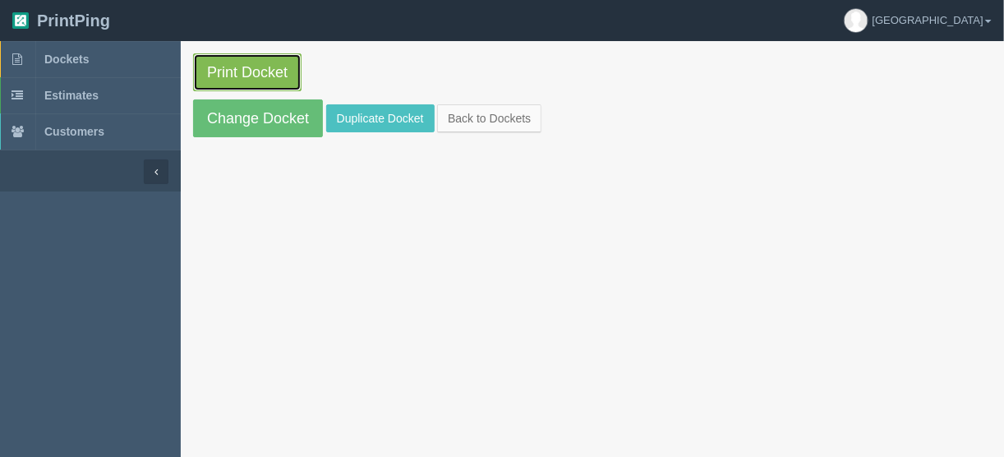
click at [251, 71] on link "Print Docket" at bounding box center [247, 72] width 108 height 38
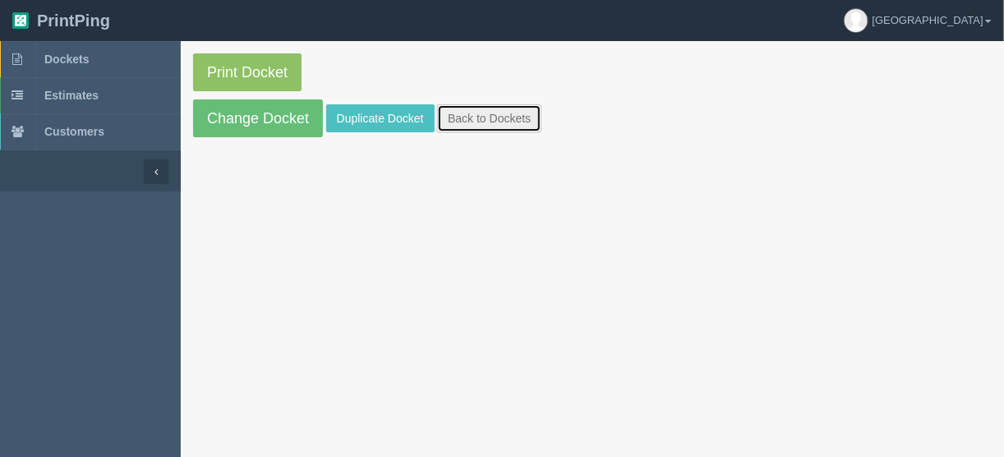
click at [478, 113] on link "Back to Dockets" at bounding box center [489, 118] width 104 height 28
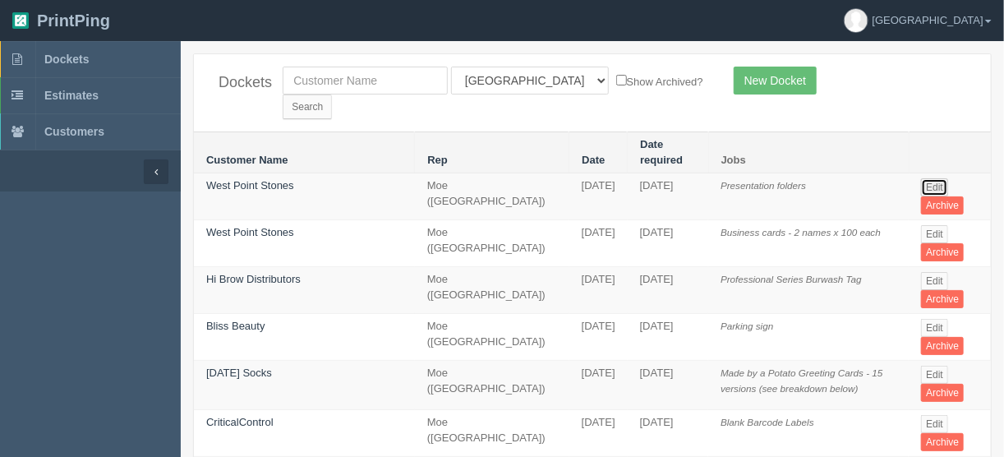
click at [921, 178] on link "Edit" at bounding box center [934, 187] width 27 height 18
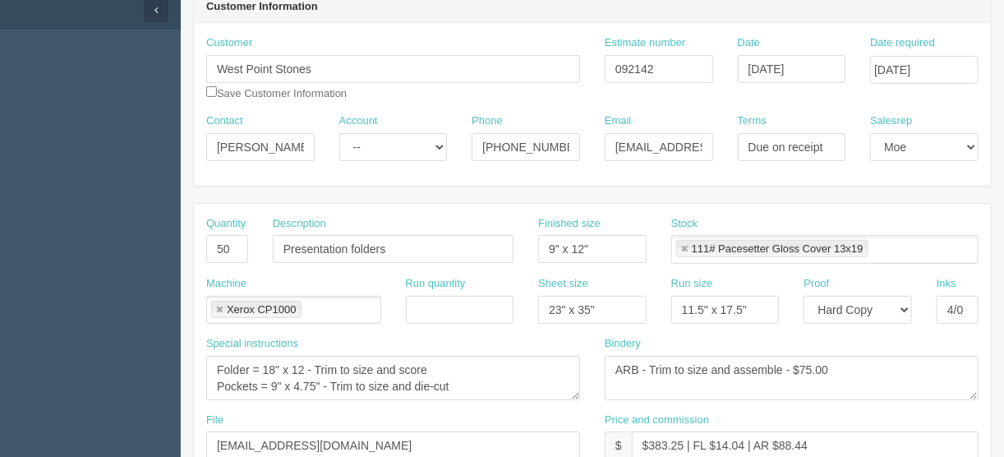
scroll to position [197, 0]
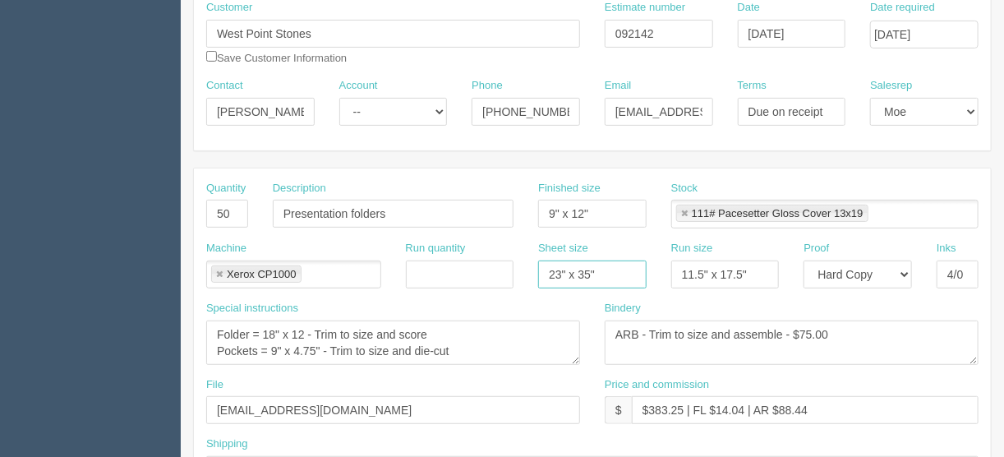
drag, startPoint x: 609, startPoint y: 265, endPoint x: 402, endPoint y: 280, distance: 207.6
click at [398, 281] on div "Machine Xerox CP1000 Xerox CP1000 Run quantity Sheet size 23" x 35" Run size 11…" at bounding box center [592, 271] width 797 height 60
type input "13" x 19""
drag, startPoint x: 758, startPoint y: 272, endPoint x: 534, endPoint y: 283, distance: 223.7
click at [534, 283] on div "Machine Xerox CP1000 Xerox CP1000 Run quantity Sheet size 13" x 19" Run size 11…" at bounding box center [592, 271] width 797 height 60
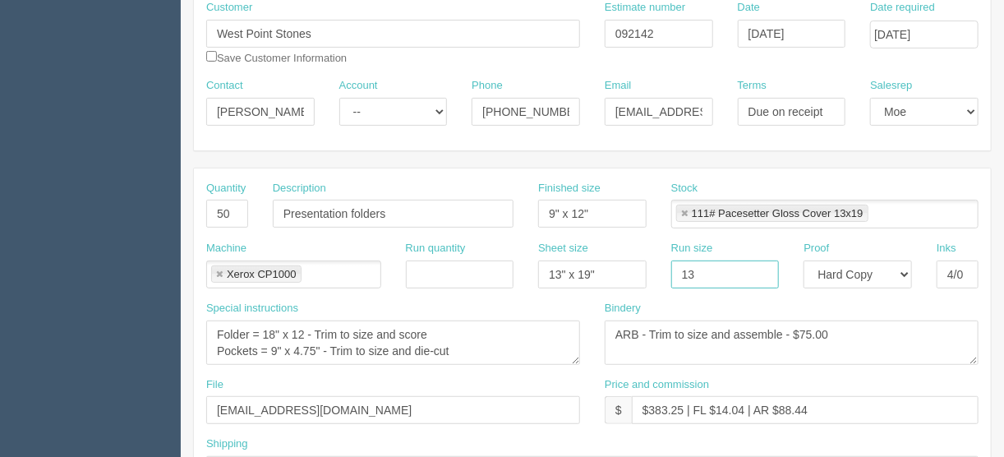
type input "13" x 19""
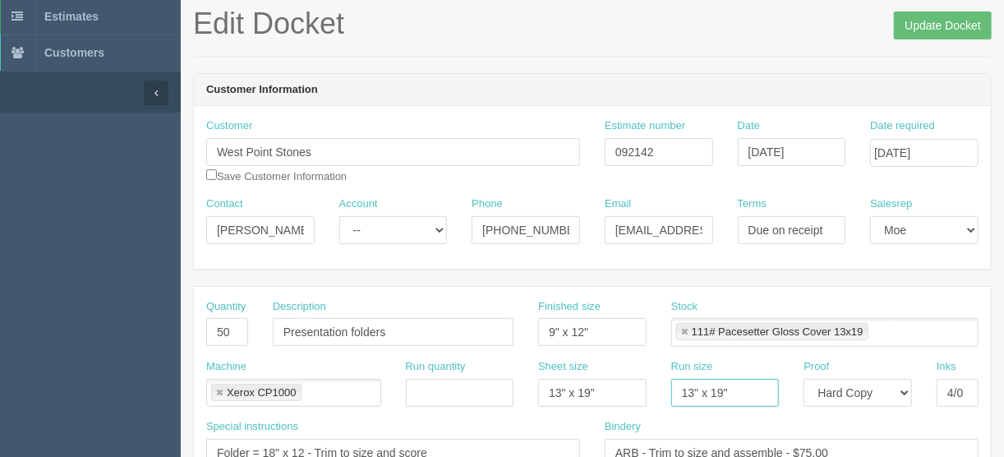
scroll to position [0, 0]
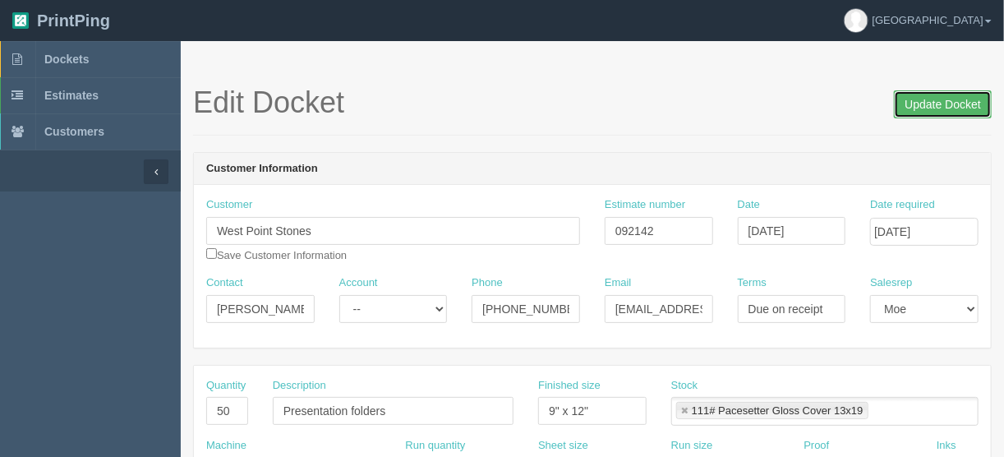
drag, startPoint x: 942, startPoint y: 93, endPoint x: 928, endPoint y: 95, distance: 13.4
click at [940, 93] on input "Update Docket" at bounding box center [943, 104] width 98 height 28
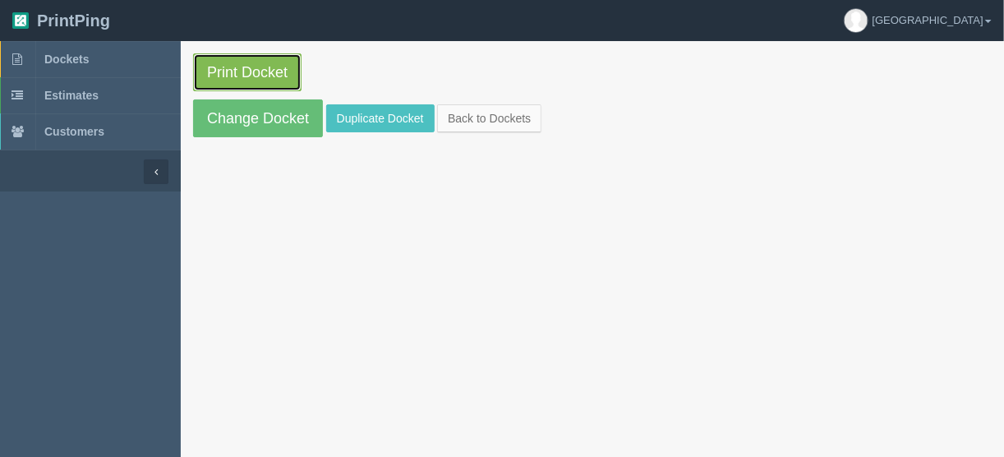
click at [235, 67] on link "Print Docket" at bounding box center [247, 72] width 108 height 38
